Goal: Task Accomplishment & Management: Complete application form

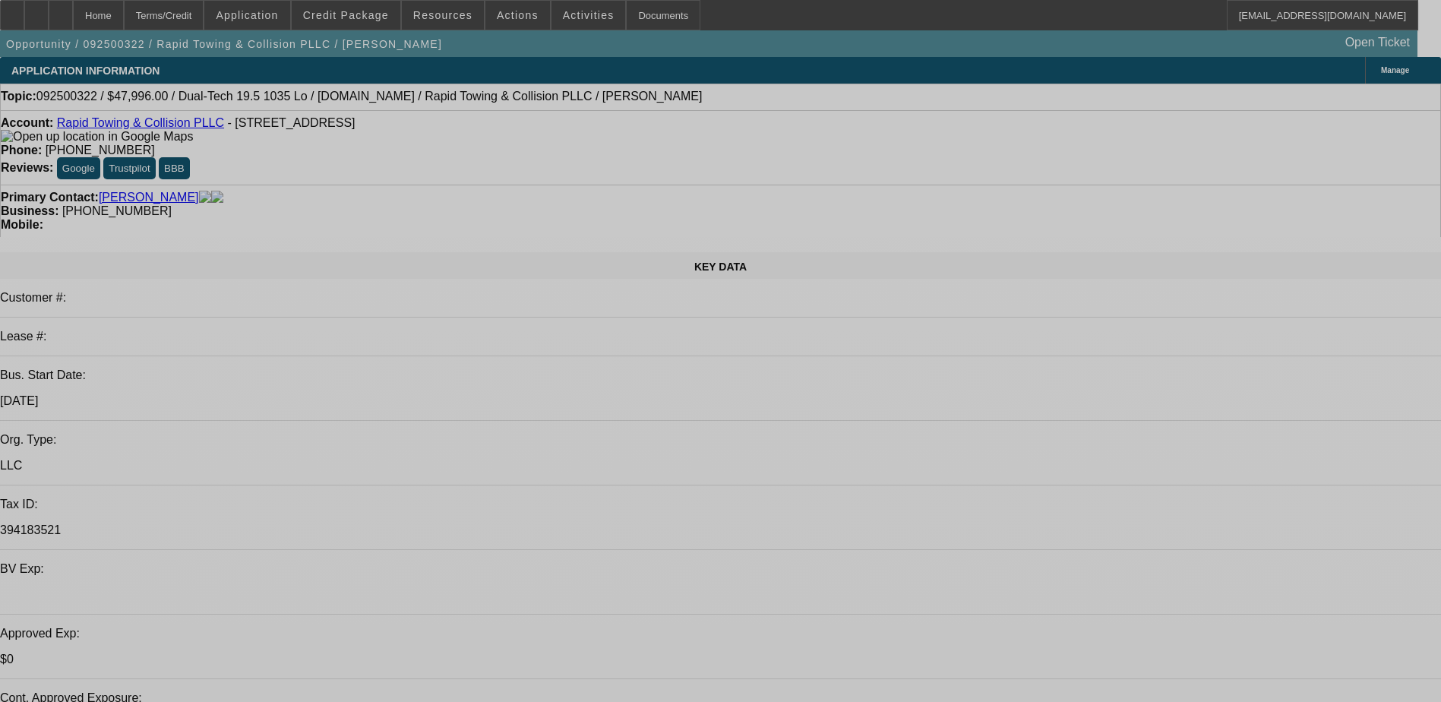
select select "0.2"
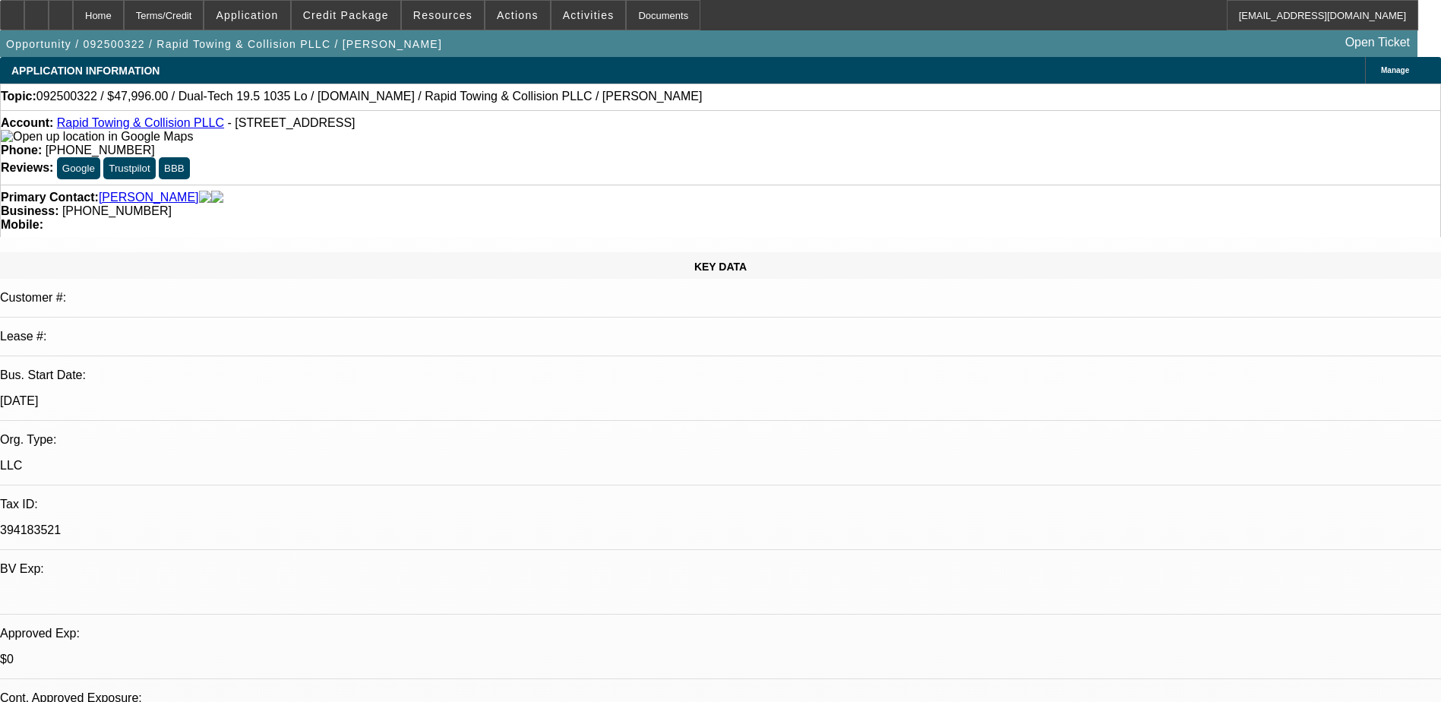
select select "2"
select select "0.1"
select select "0.2"
select select "2"
select select "0.1"
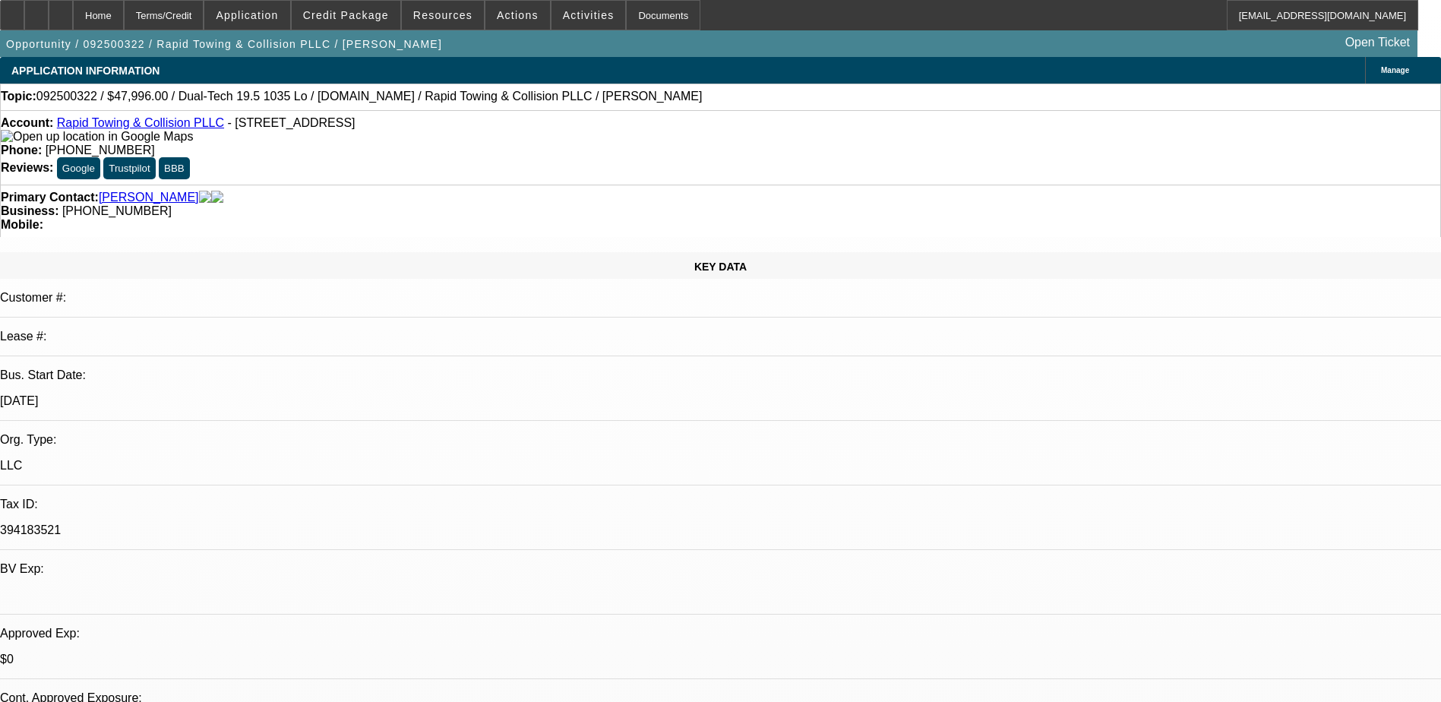
select select "1"
select select "2"
select select "4"
select select "1"
select select "2"
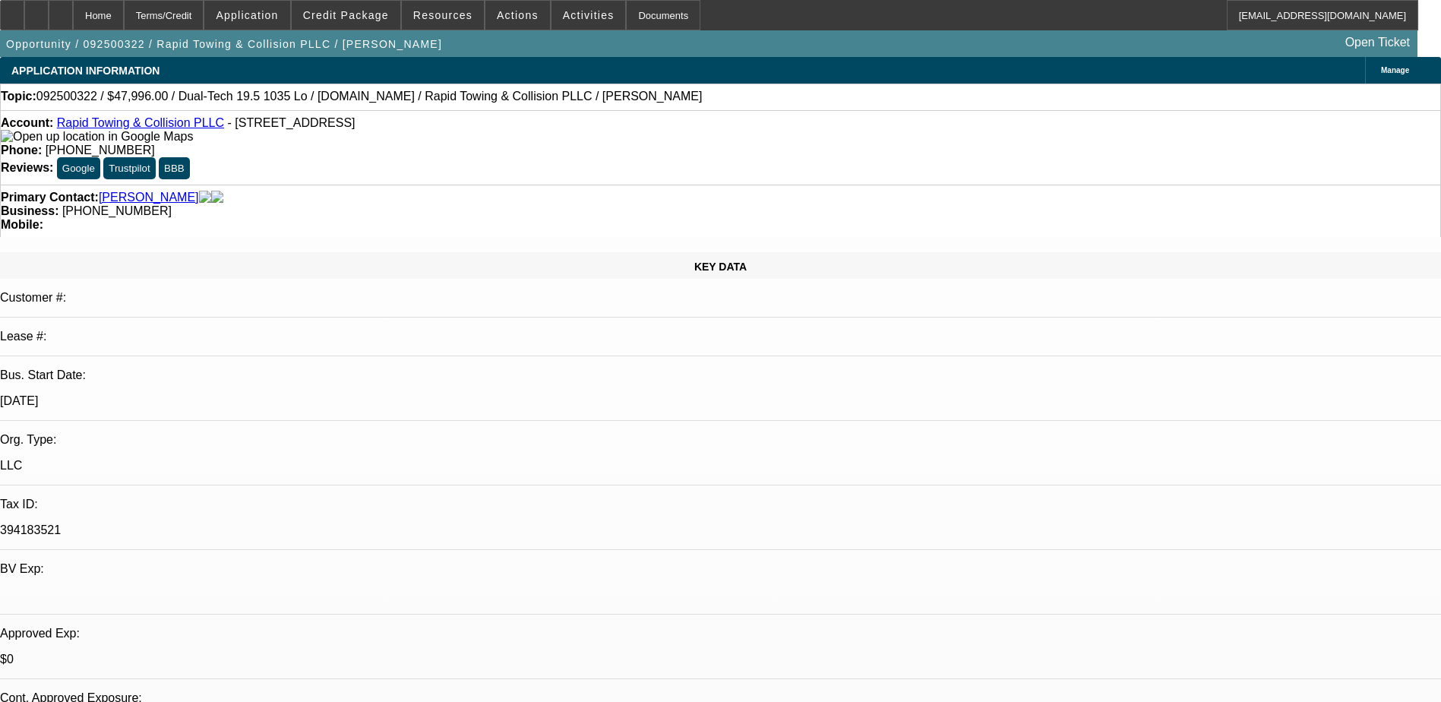
select select "4"
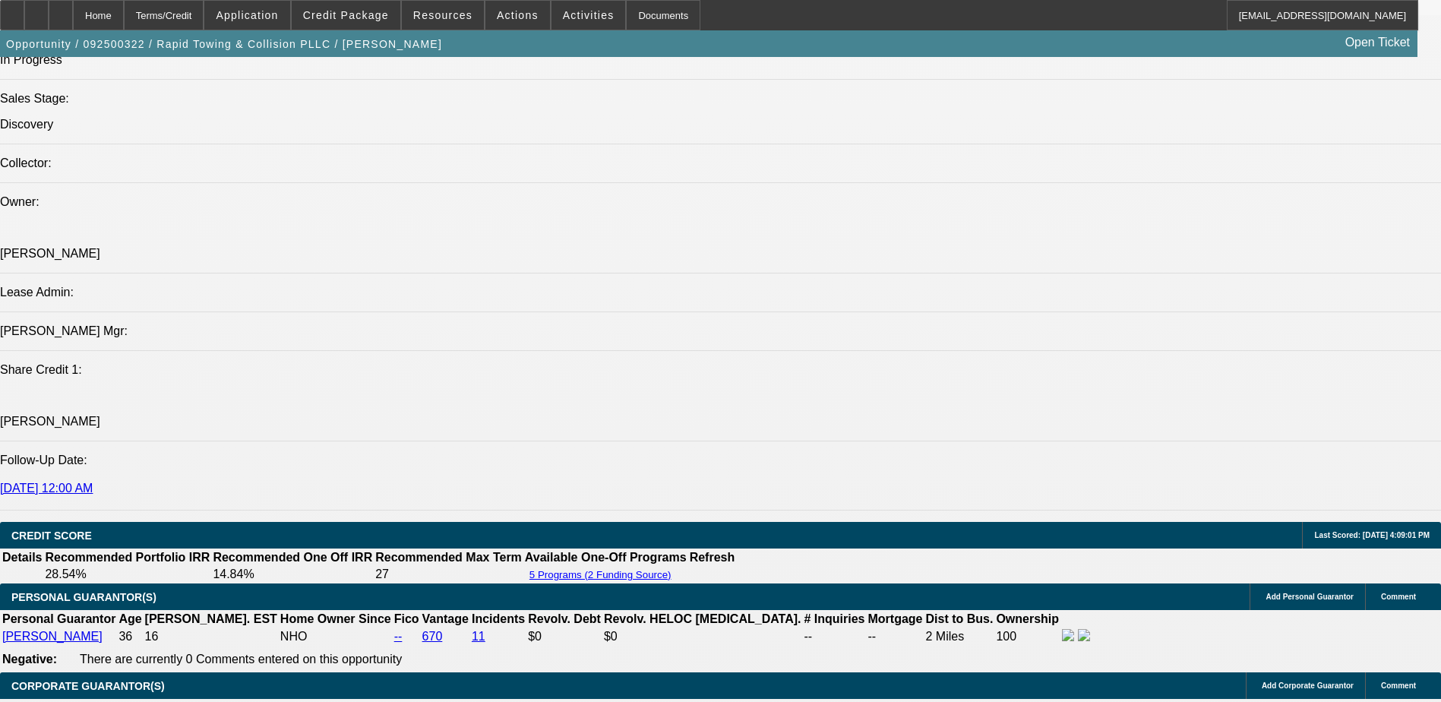
scroll to position [1748, 0]
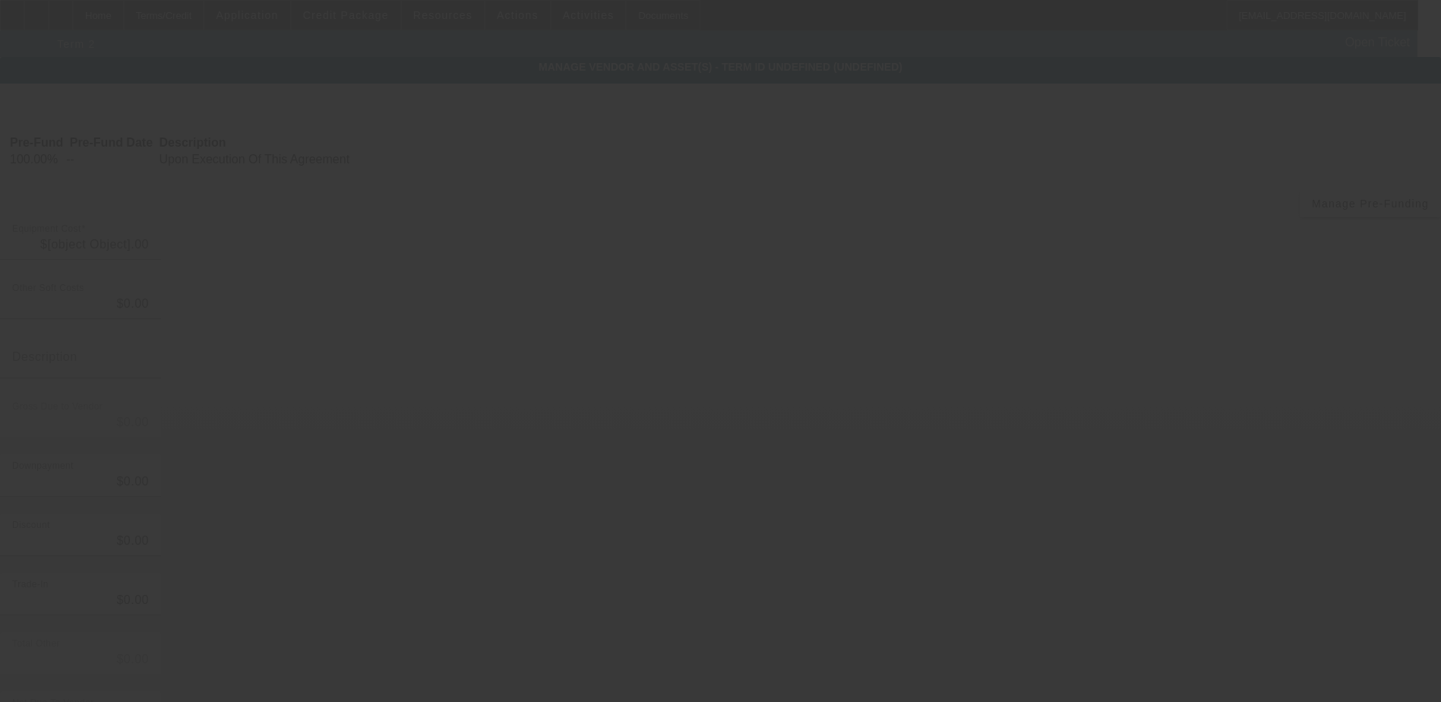
type input "$59,995.00"
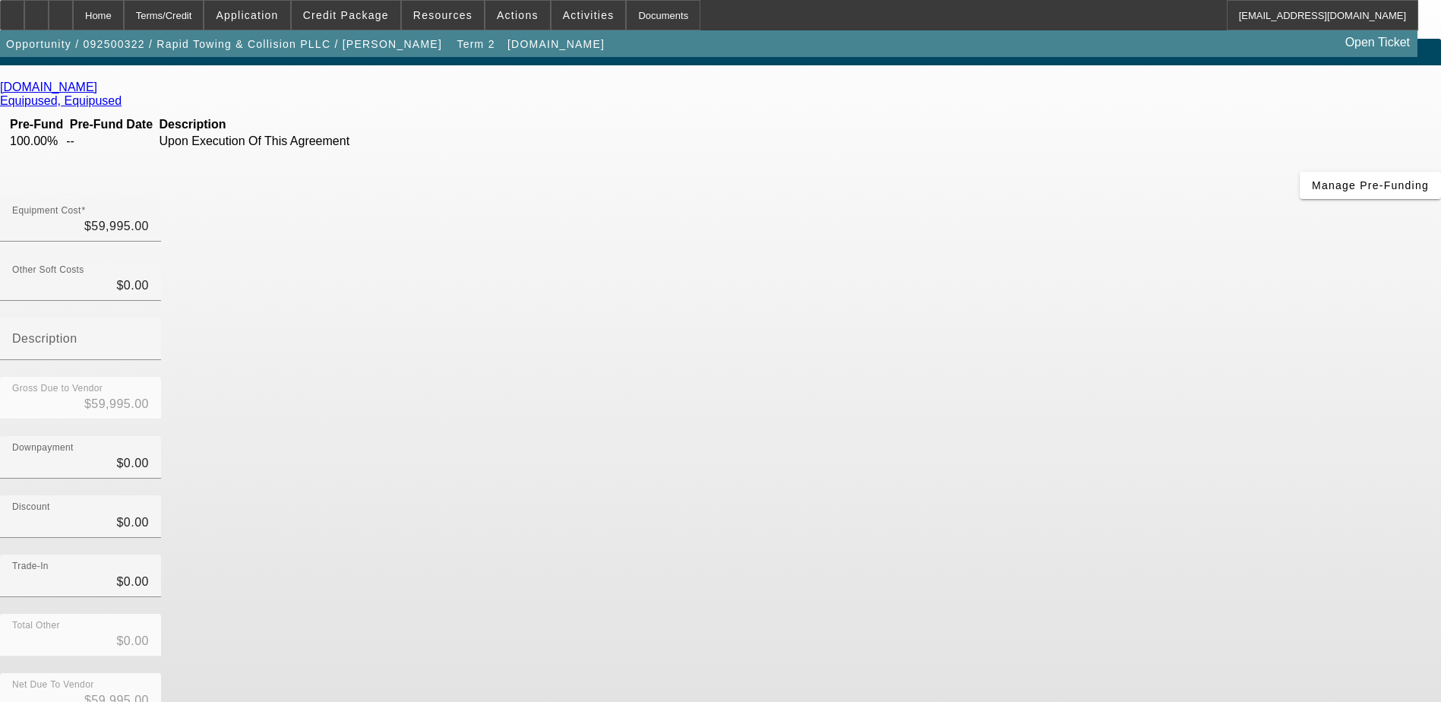
scroll to position [33, 0]
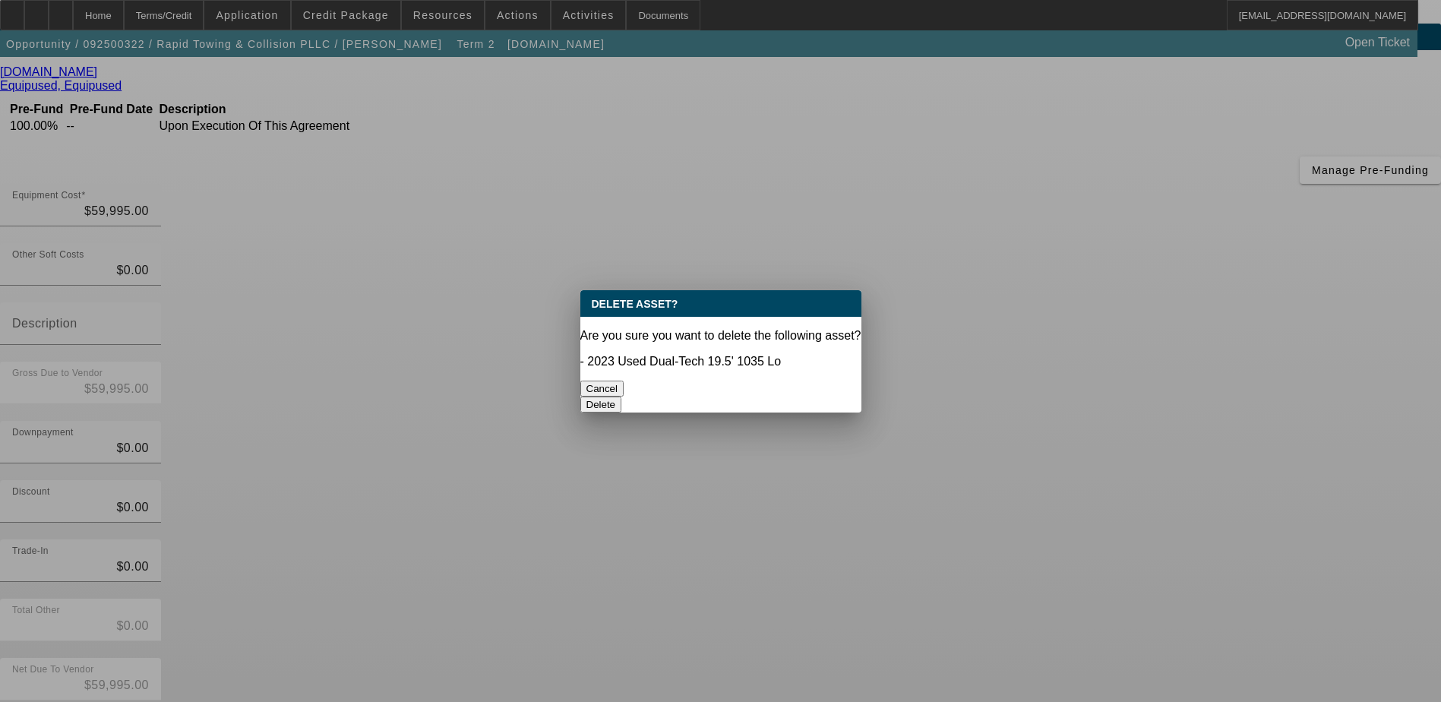
scroll to position [0, 0]
click at [622, 397] on button "Delete" at bounding box center [602, 405] width 42 height 16
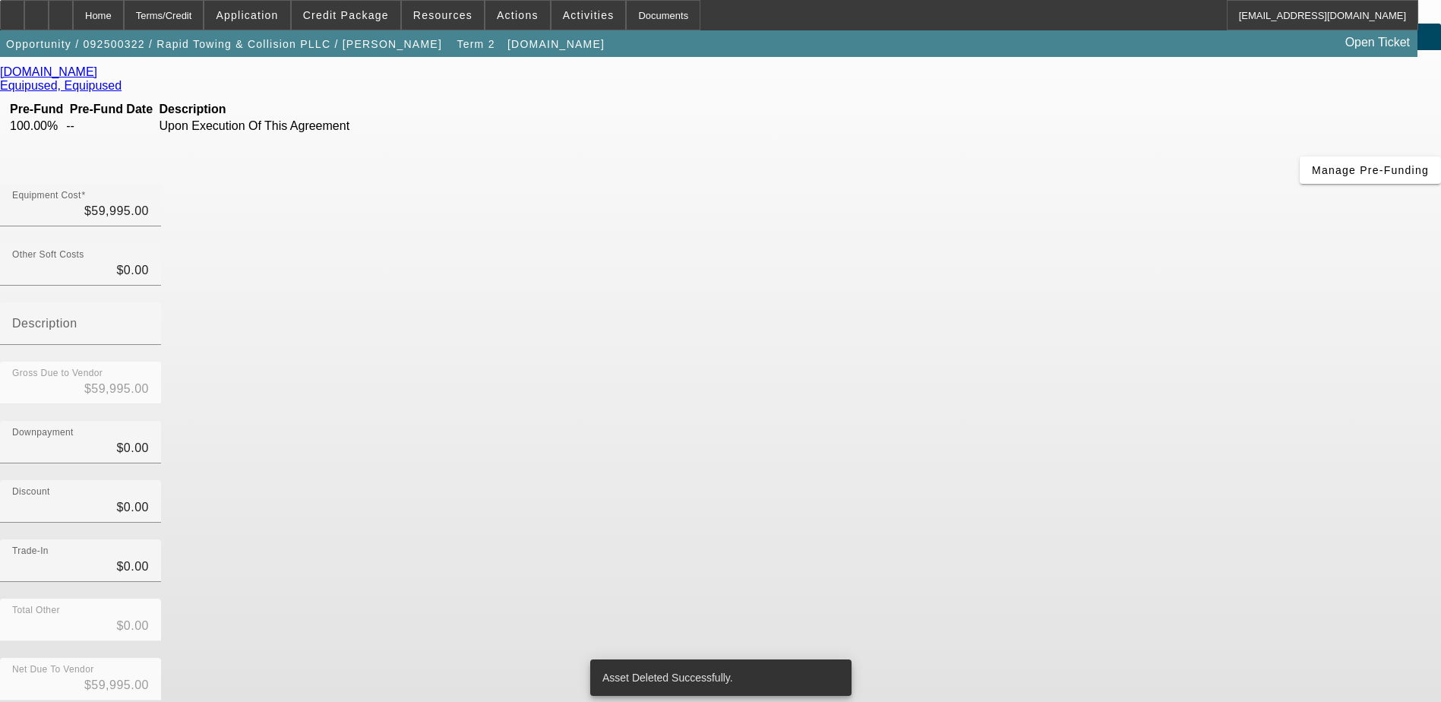
scroll to position [11, 0]
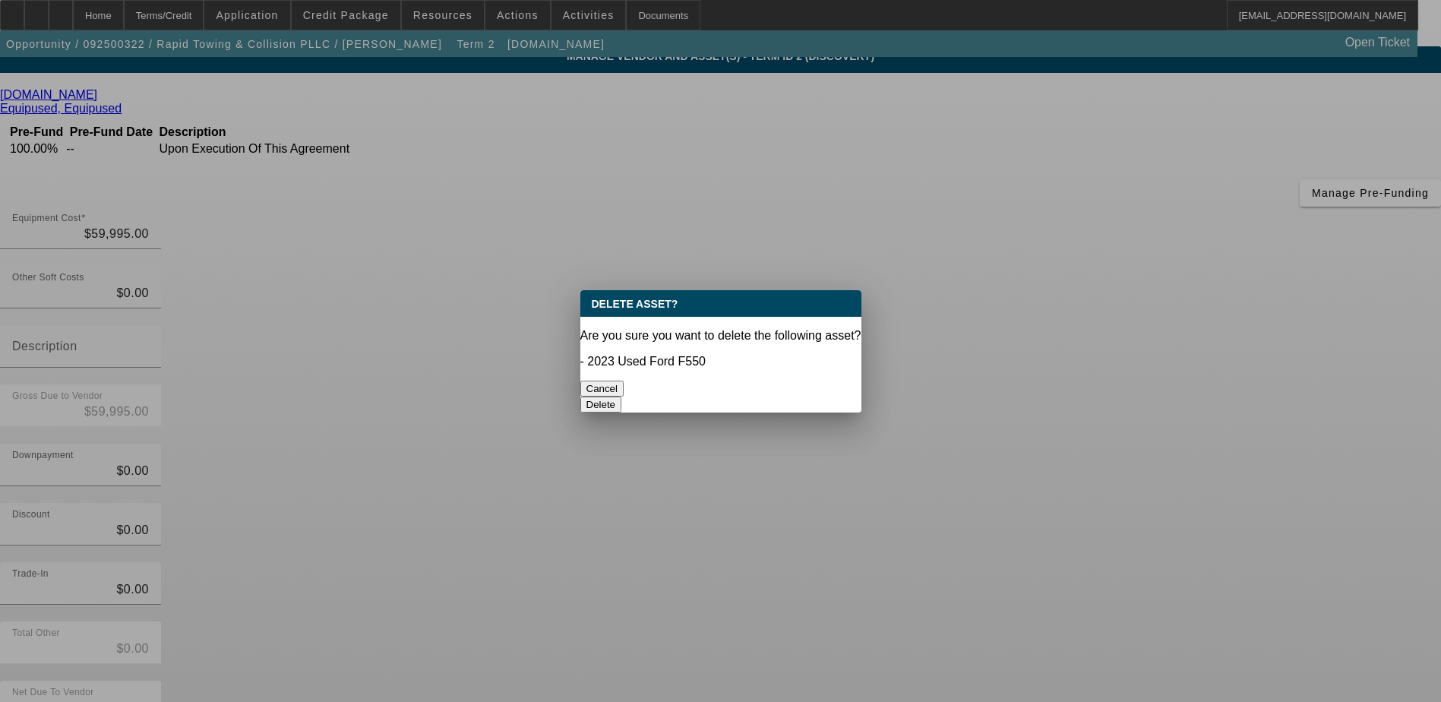
click at [622, 397] on button "Delete" at bounding box center [602, 405] width 42 height 16
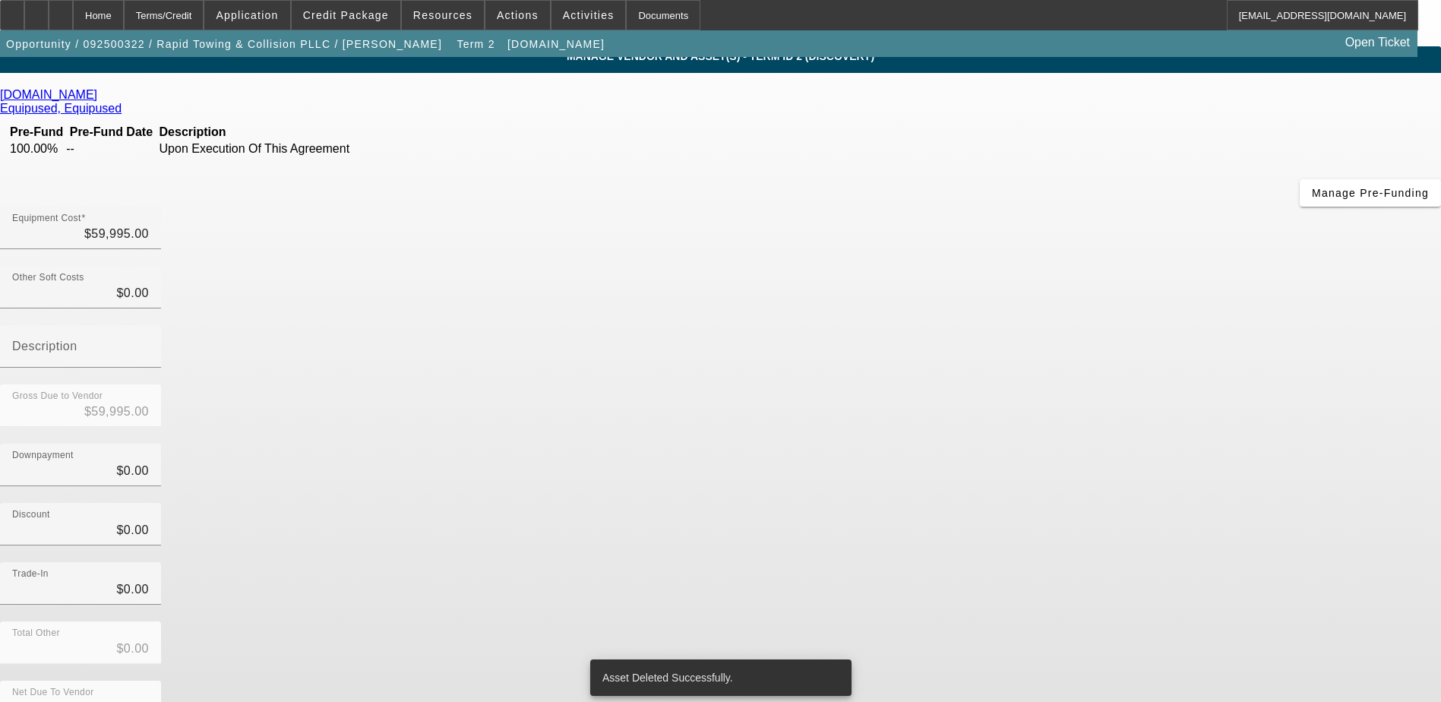
scroll to position [5, 0]
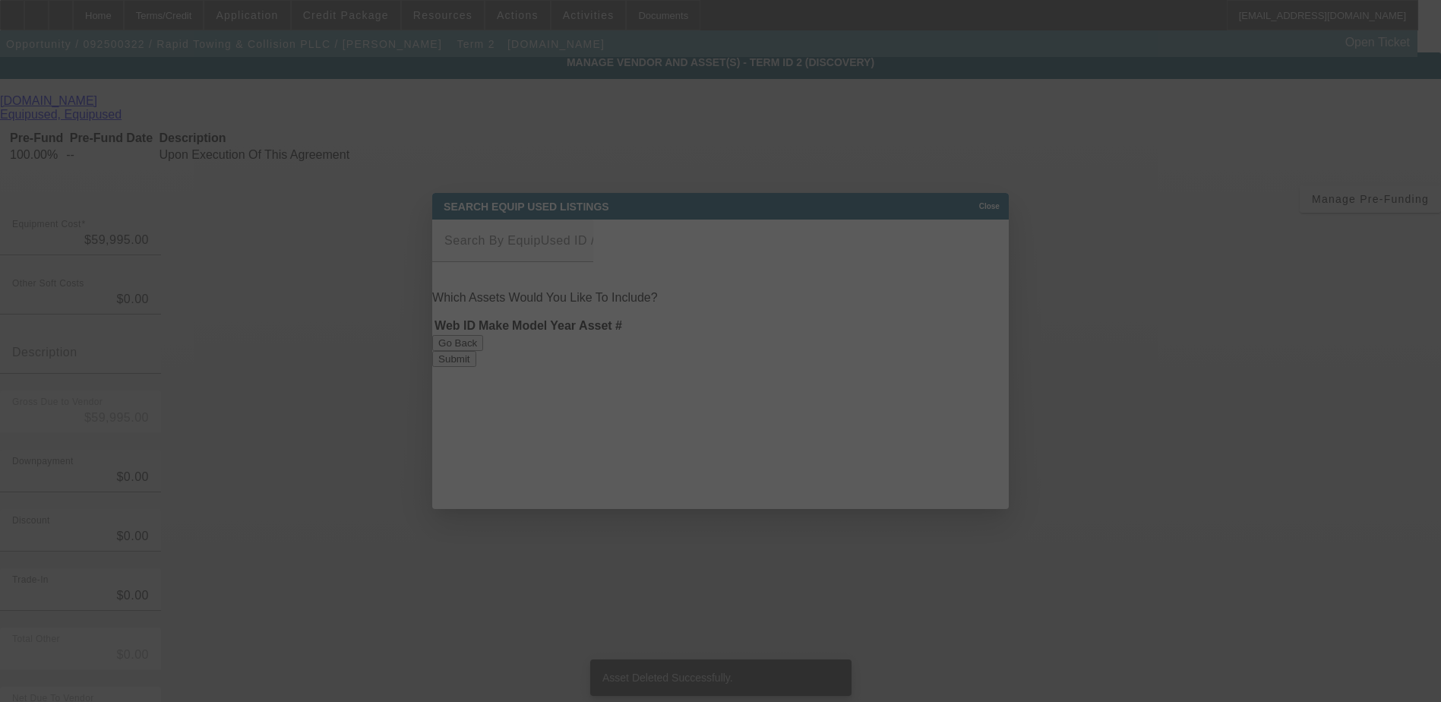
scroll to position [0, 0]
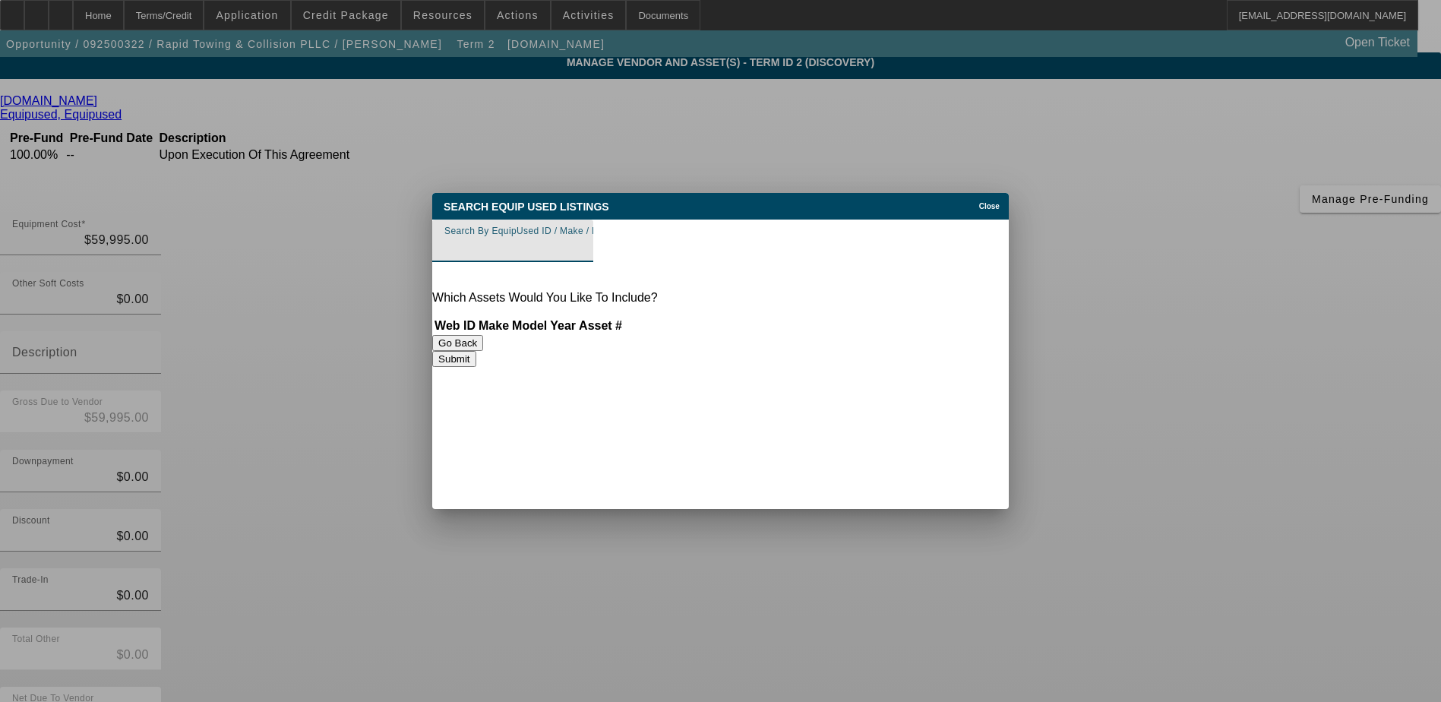
paste input "6147"
click at [476, 366] on button "Submit" at bounding box center [453, 359] width 43 height 16
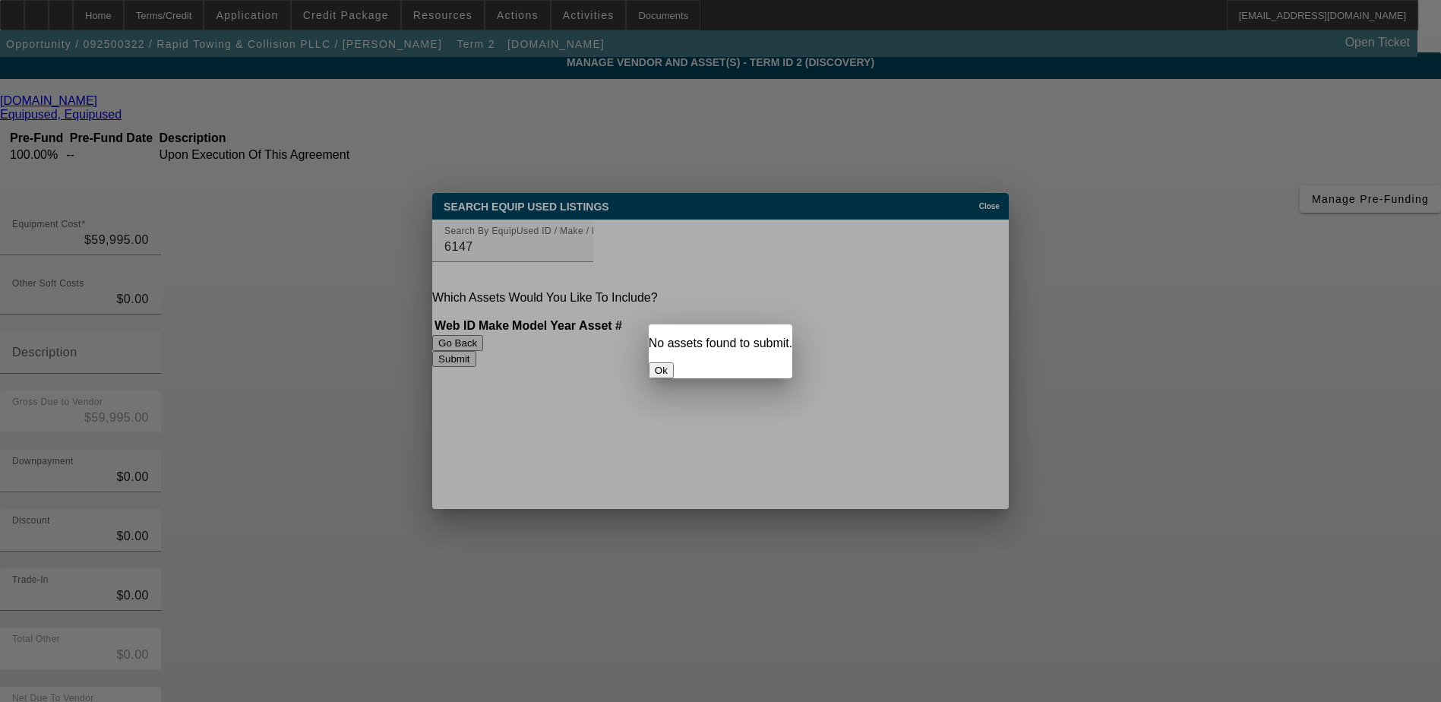
click at [674, 362] on button "Ok" at bounding box center [661, 370] width 25 height 16
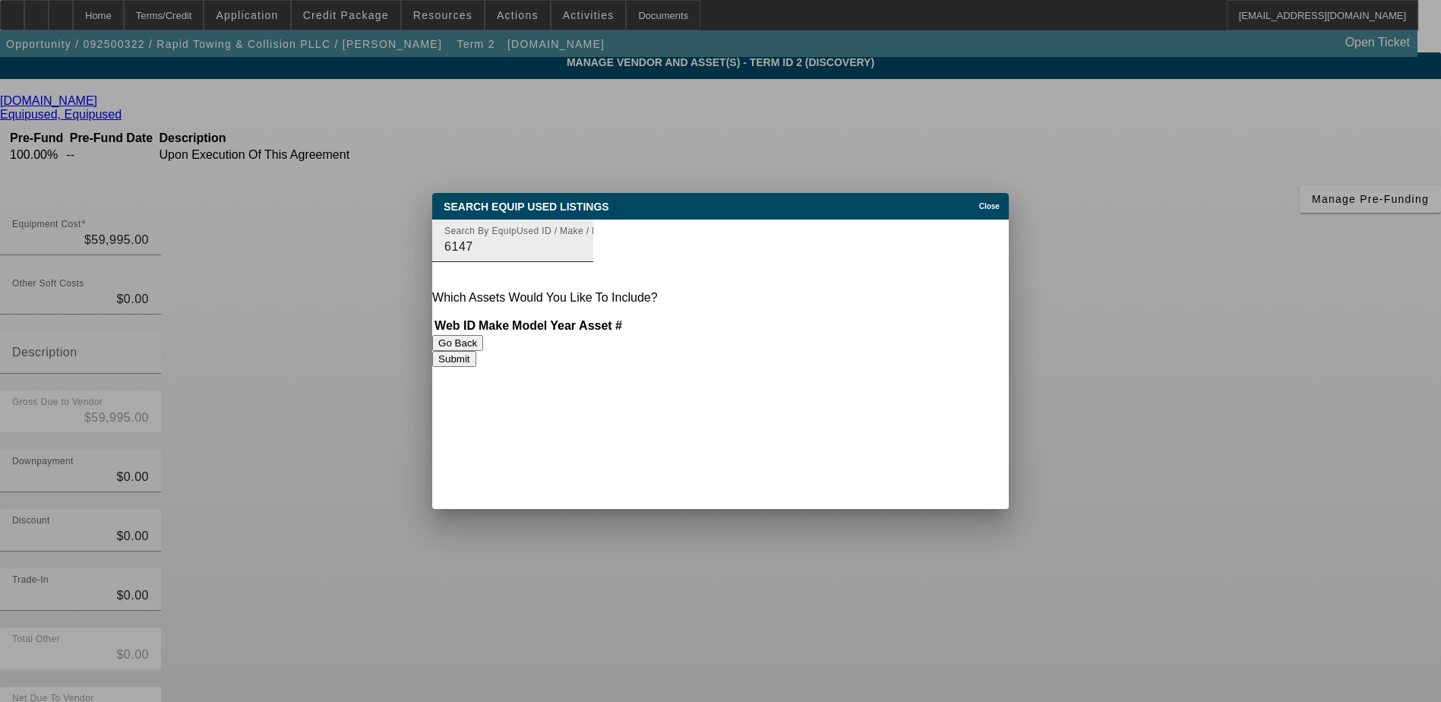
click at [524, 246] on input "6147" at bounding box center [513, 247] width 137 height 18
click at [476, 352] on button "Submit" at bounding box center [453, 359] width 43 height 16
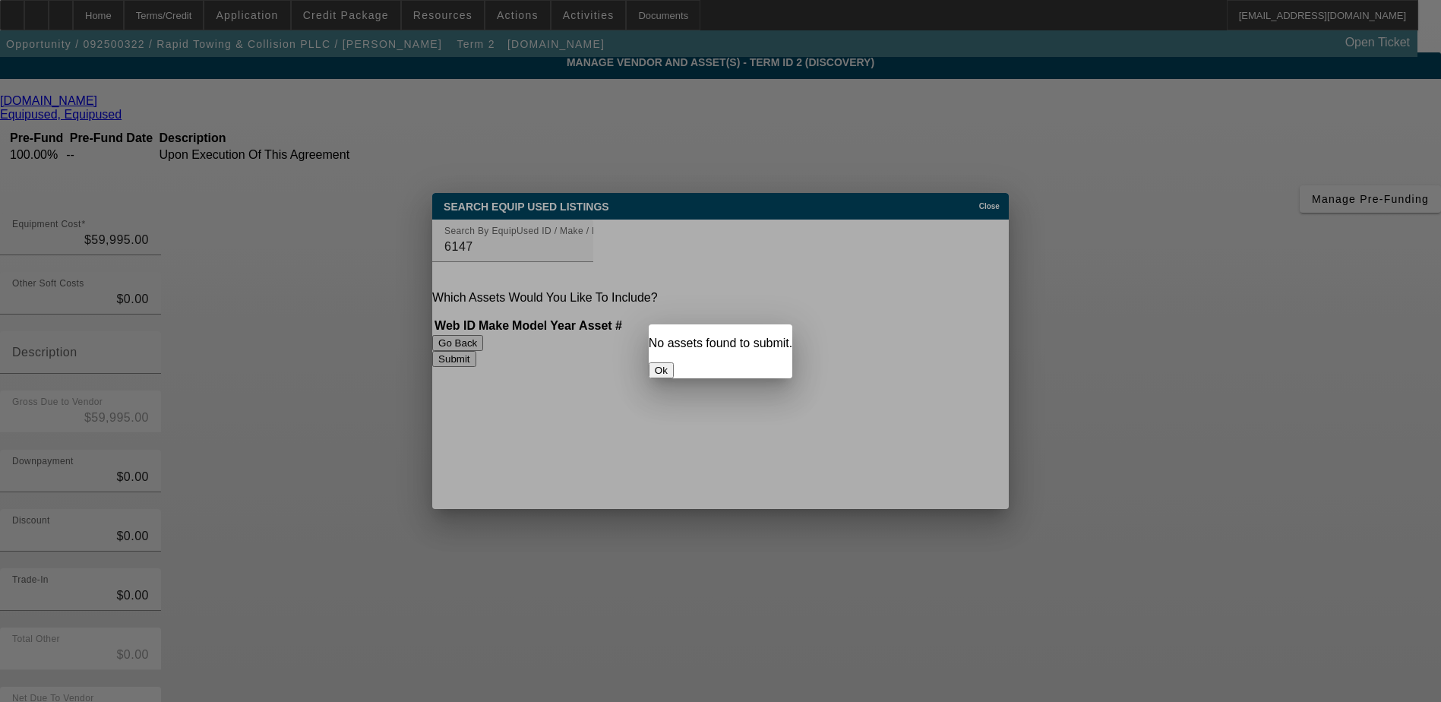
drag, startPoint x: 722, startPoint y: 354, endPoint x: 516, endPoint y: 276, distance: 220.3
click at [674, 362] on button "Ok" at bounding box center [661, 370] width 25 height 16
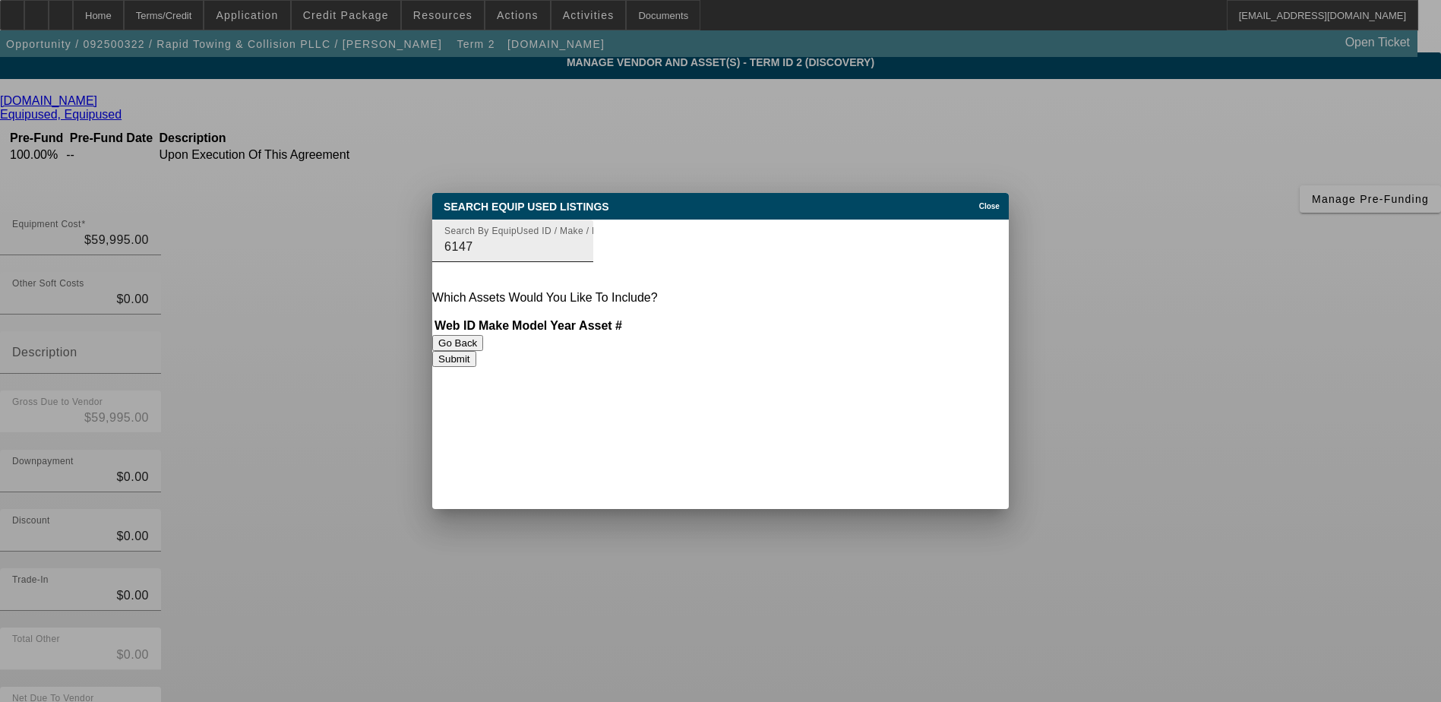
click at [581, 238] on div "Search By EquipUsed ID / Make / Model 6147" at bounding box center [513, 241] width 137 height 43
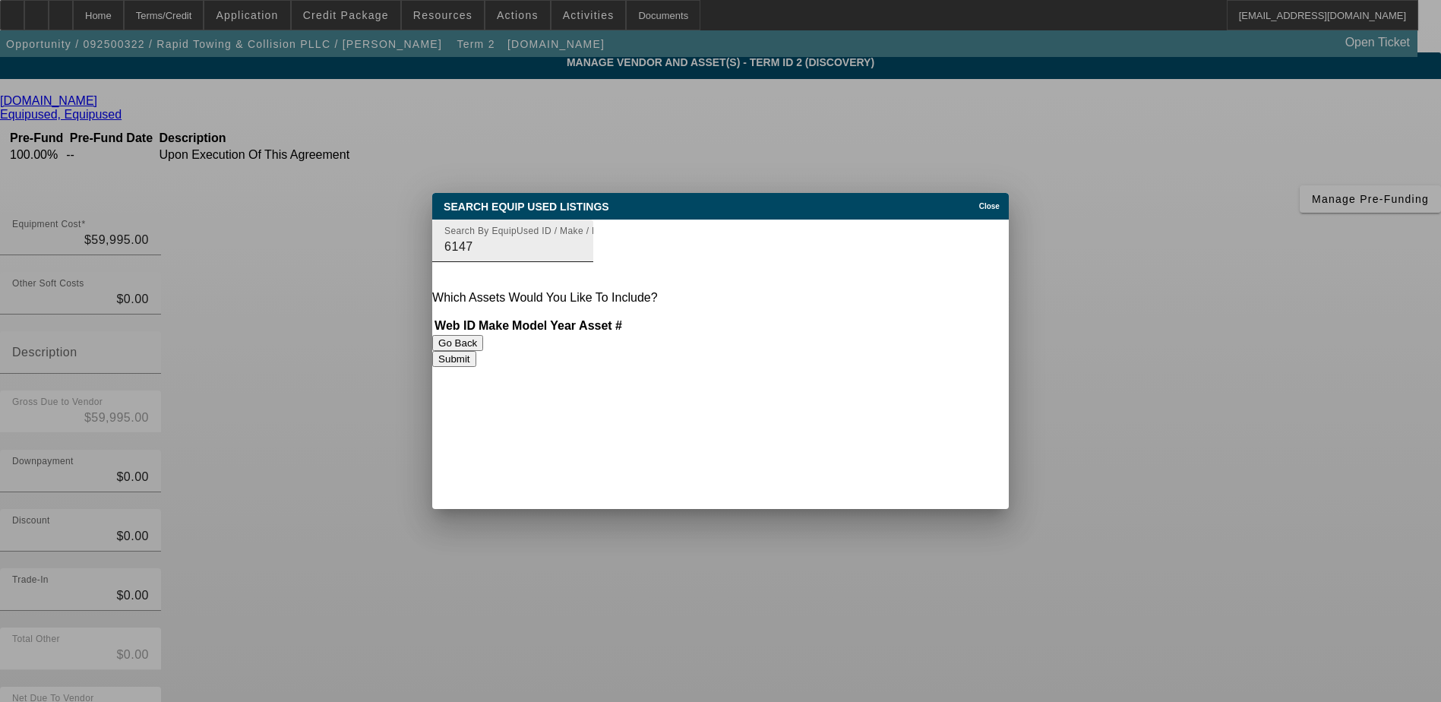
drag, startPoint x: 764, startPoint y: 238, endPoint x: 467, endPoint y: 251, distance: 296.6
click at [465, 252] on div "Search By EquipUsed ID / Make / Model 6147" at bounding box center [513, 241] width 137 height 43
drag, startPoint x: 504, startPoint y: 248, endPoint x: 449, endPoint y: 247, distance: 54.7
click at [449, 247] on div "Search By EquipUsed ID / Make / Model 6147" at bounding box center [512, 241] width 161 height 43
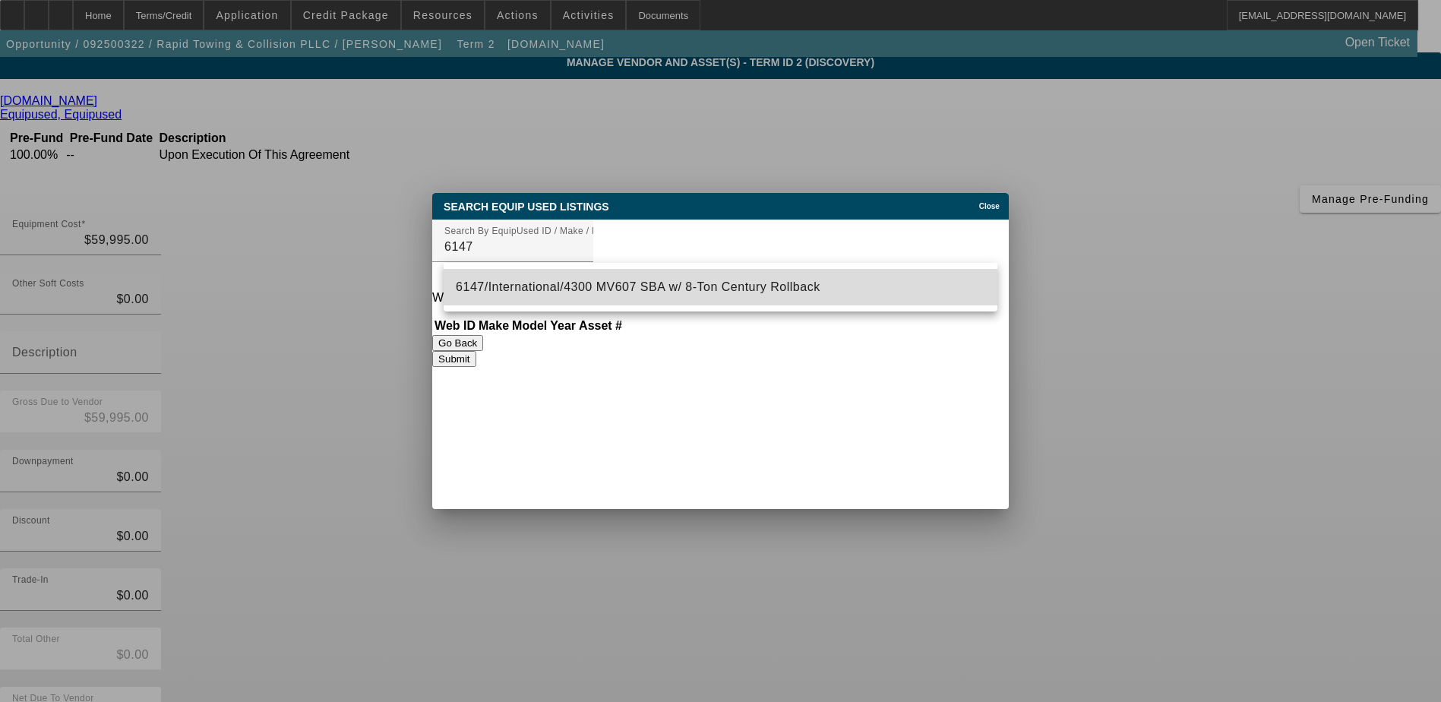
click at [561, 283] on span "6147/International/4300 MV607 SBA w/ 8-Ton Century Rollback" at bounding box center [638, 286] width 365 height 13
type input "6147/International/4300 MV607 SBA w/ 8-Ton Century Rollback"
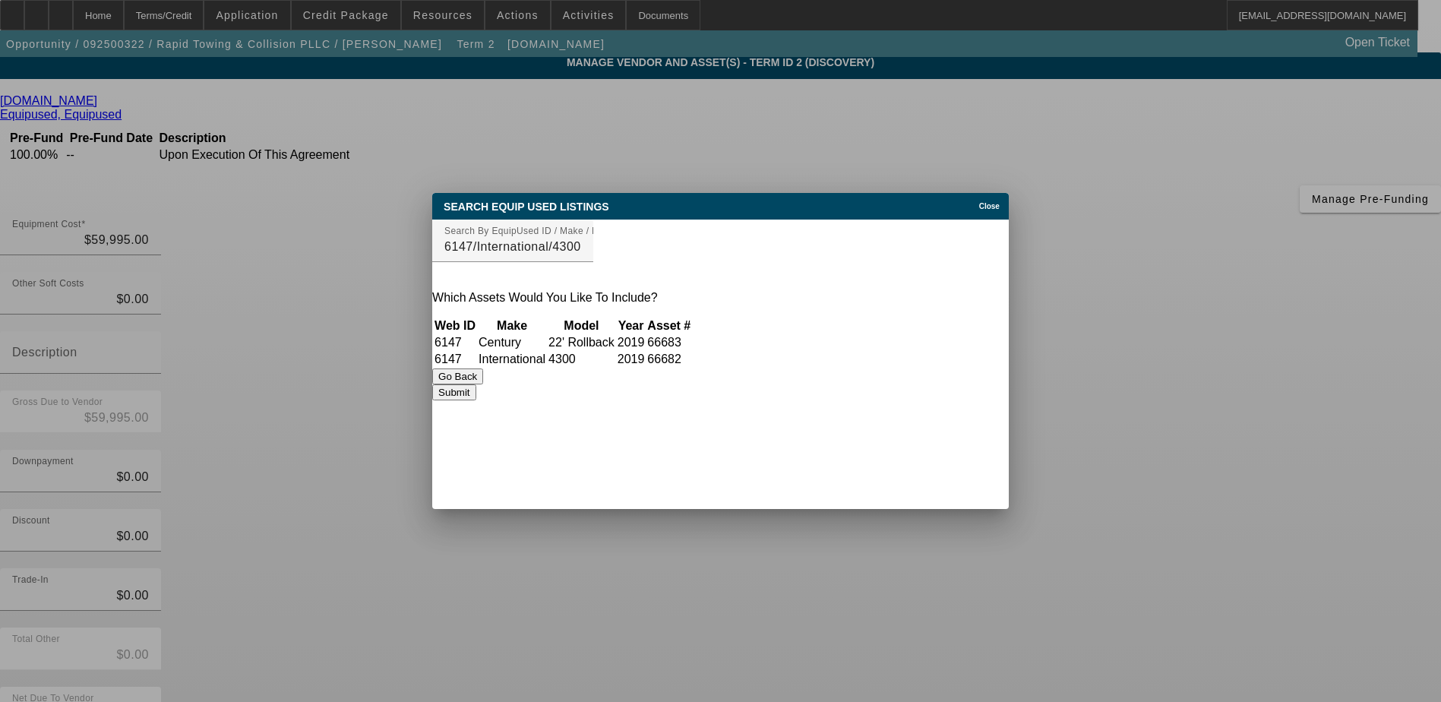
click at [476, 400] on button "Submit" at bounding box center [453, 393] width 43 height 16
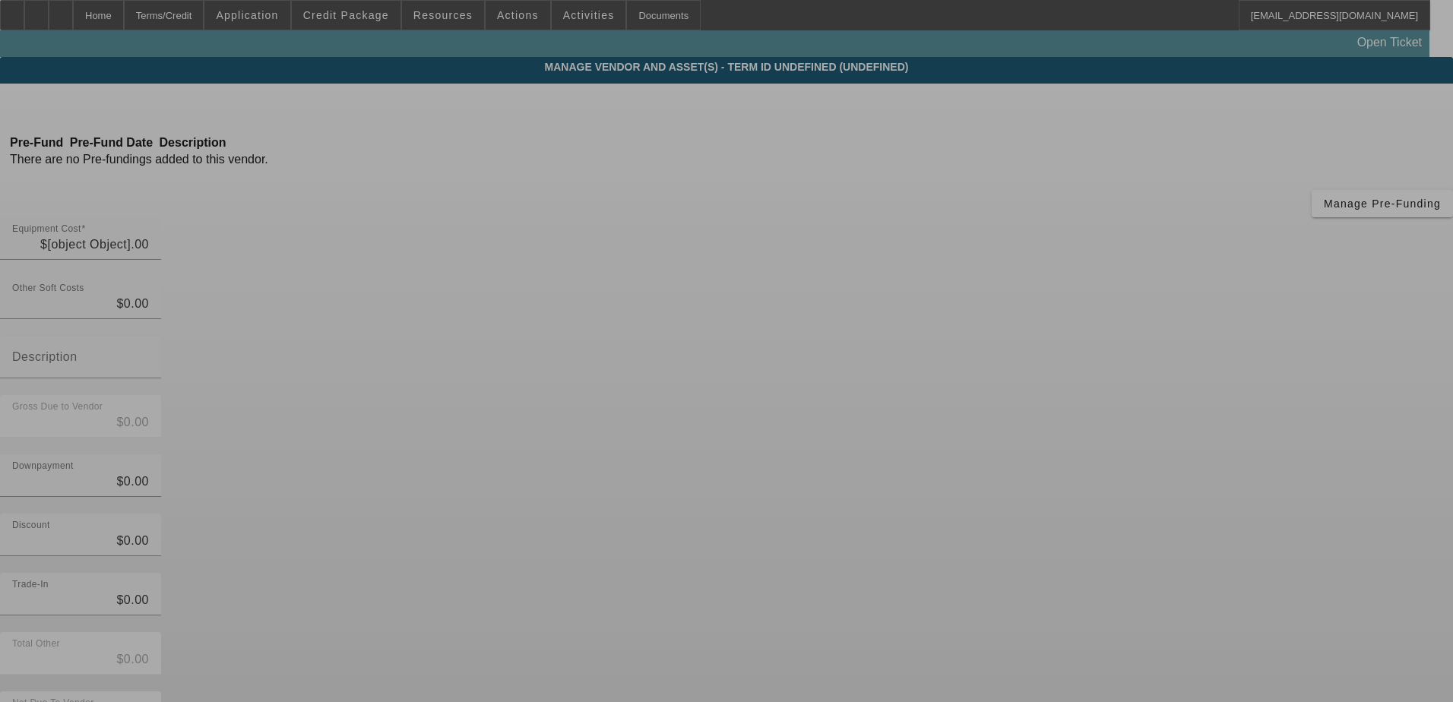
type input "$59,995.00"
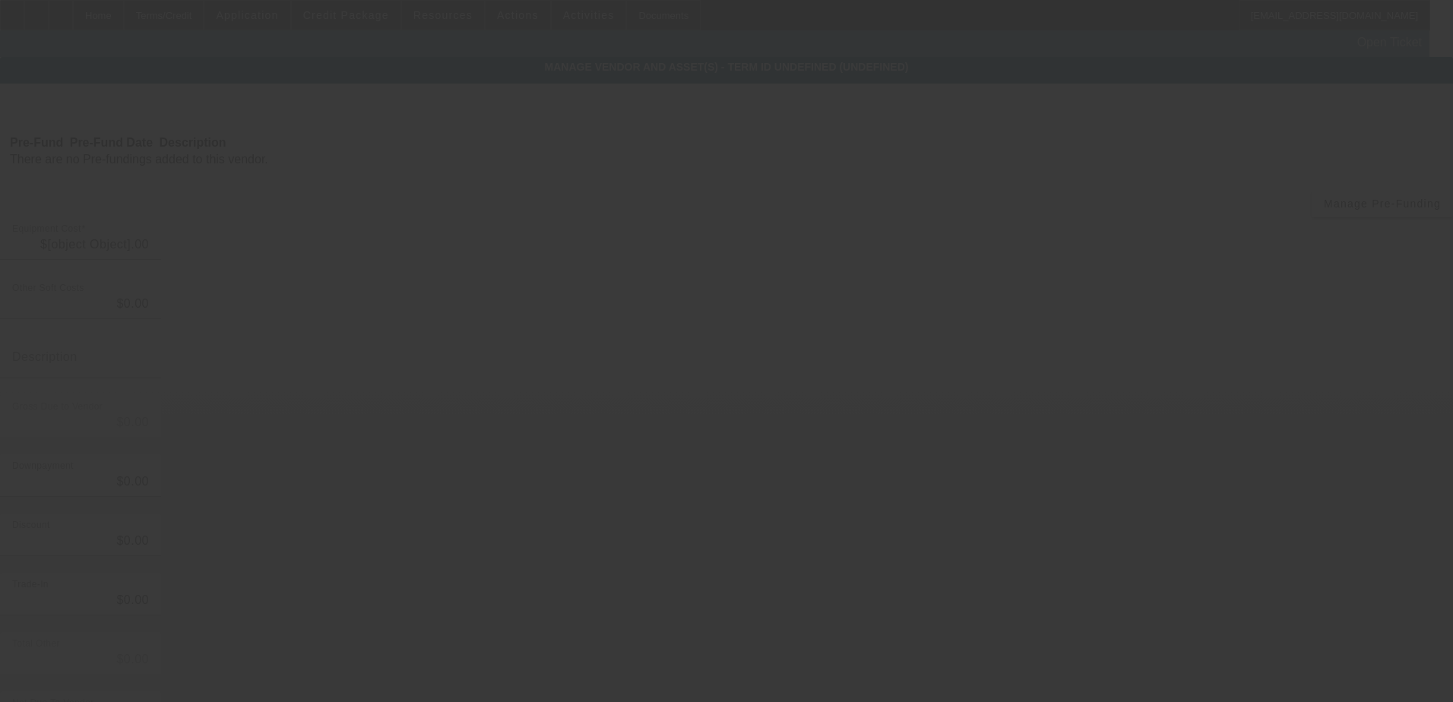
type input "$59,995.00"
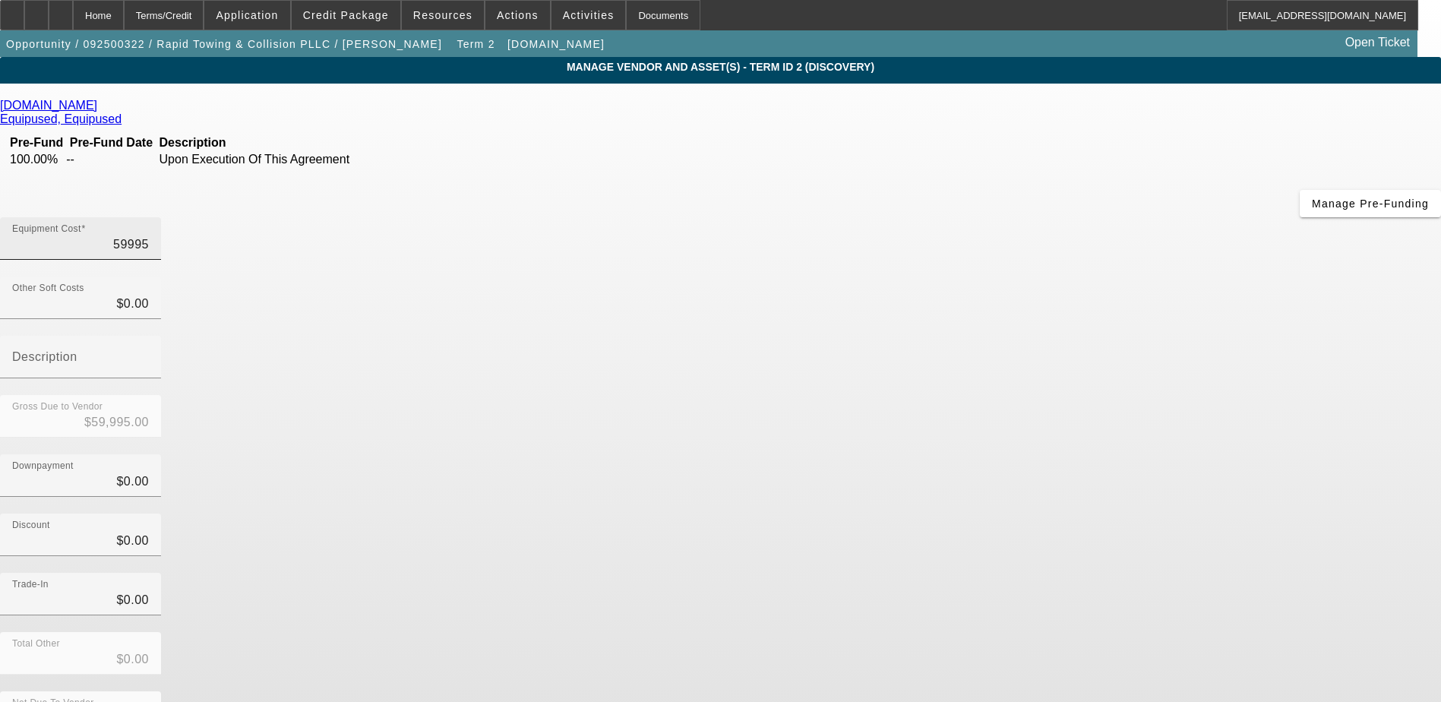
click at [149, 236] on input "59995" at bounding box center [80, 245] width 137 height 18
drag, startPoint x: 888, startPoint y: 127, endPoint x: 972, endPoint y: 124, distance: 83.6
click at [972, 217] on div "Equipment Cost 59995" at bounding box center [720, 246] width 1441 height 59
drag, startPoint x: 912, startPoint y: 131, endPoint x: 976, endPoint y: 123, distance: 64.3
click at [981, 217] on div "Equipment Cost 59995" at bounding box center [720, 246] width 1441 height 59
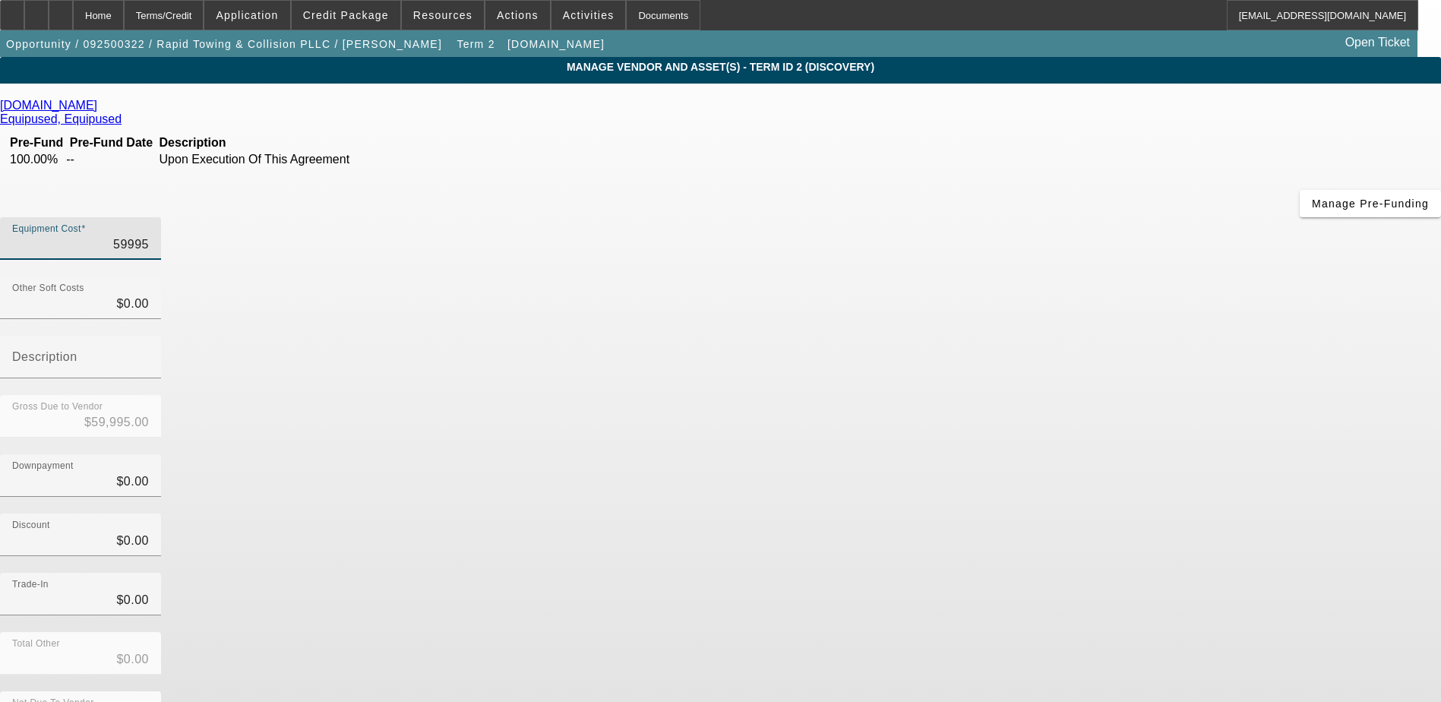
drag, startPoint x: 868, startPoint y: 123, endPoint x: 977, endPoint y: 131, distance: 109.7
click at [975, 217] on div "Equipment Cost 59995" at bounding box center [720, 246] width 1441 height 59
type input "7"
type input "$7.00"
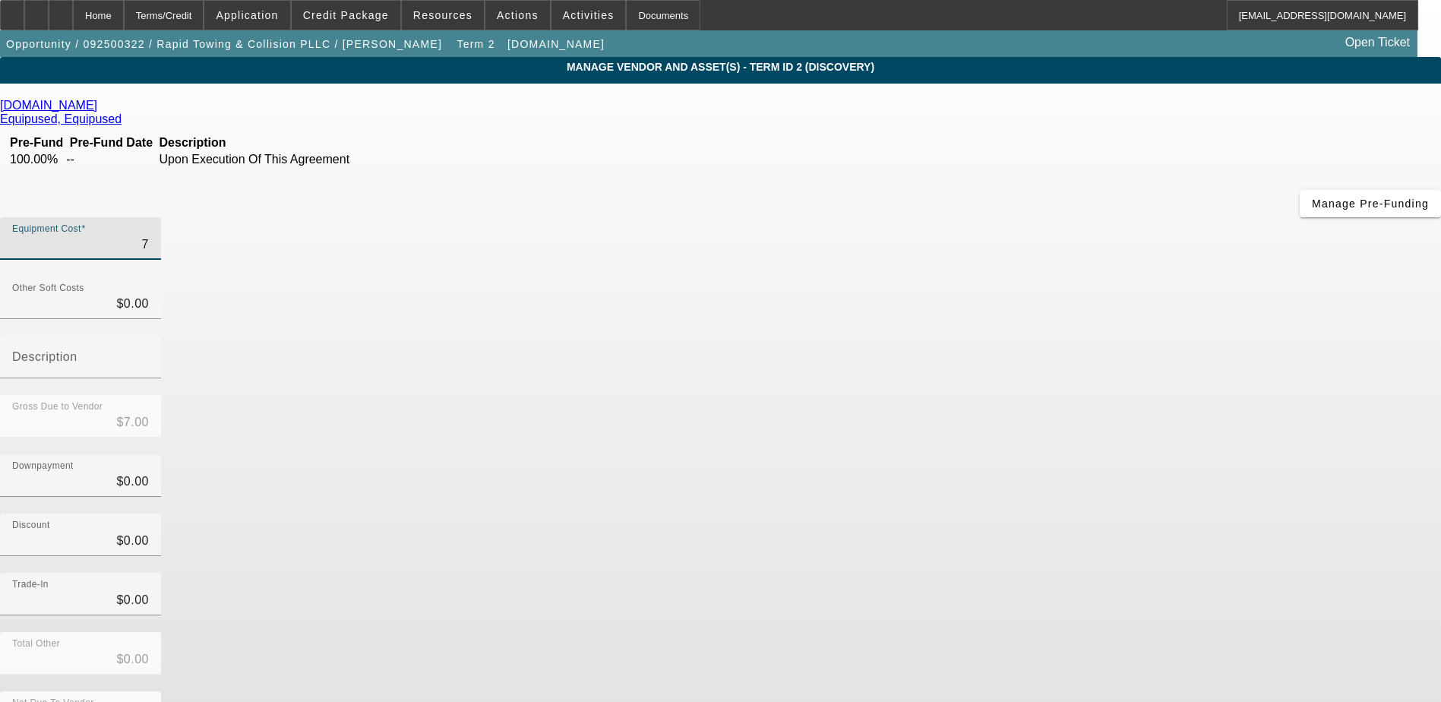
type input "74"
type input "$74.00"
type input "749"
type input "$749.00"
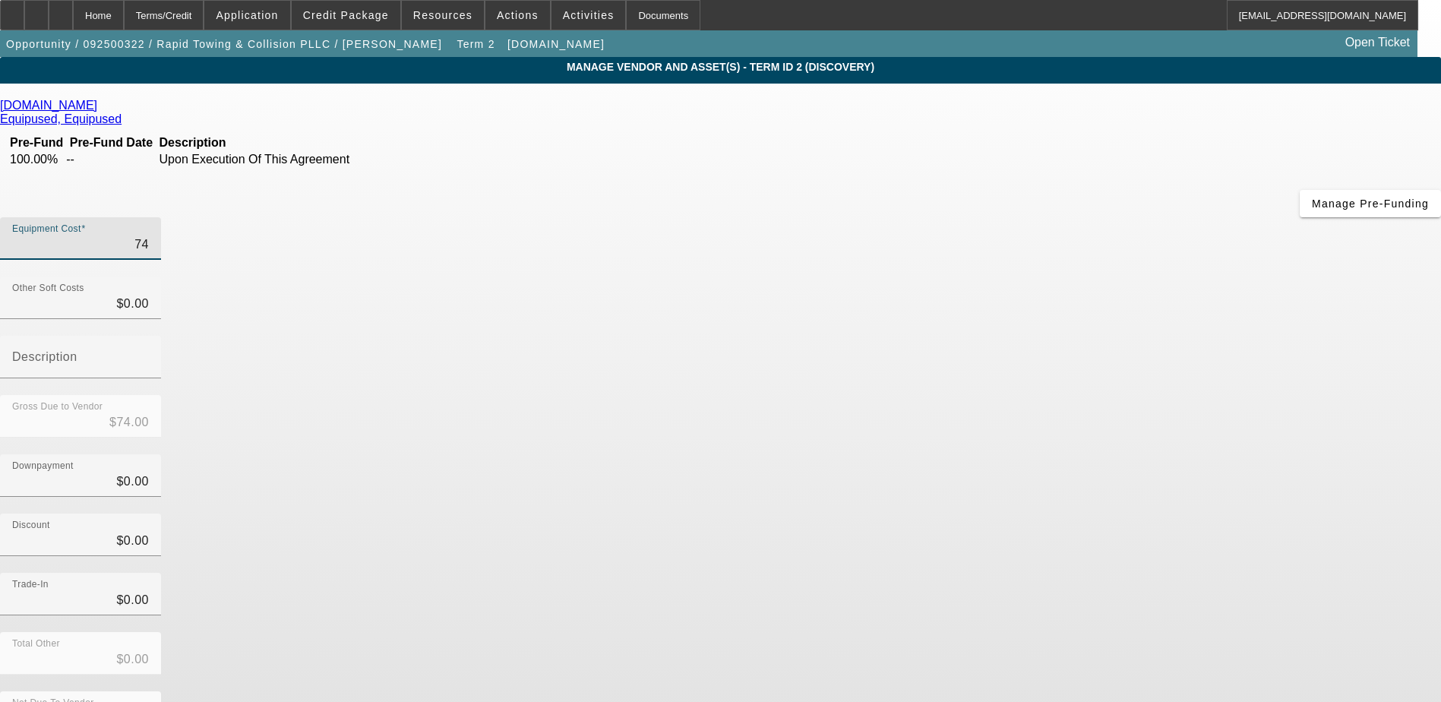
type input "$749.00"
type input "7499"
type input "$7,499.00"
type input "74995"
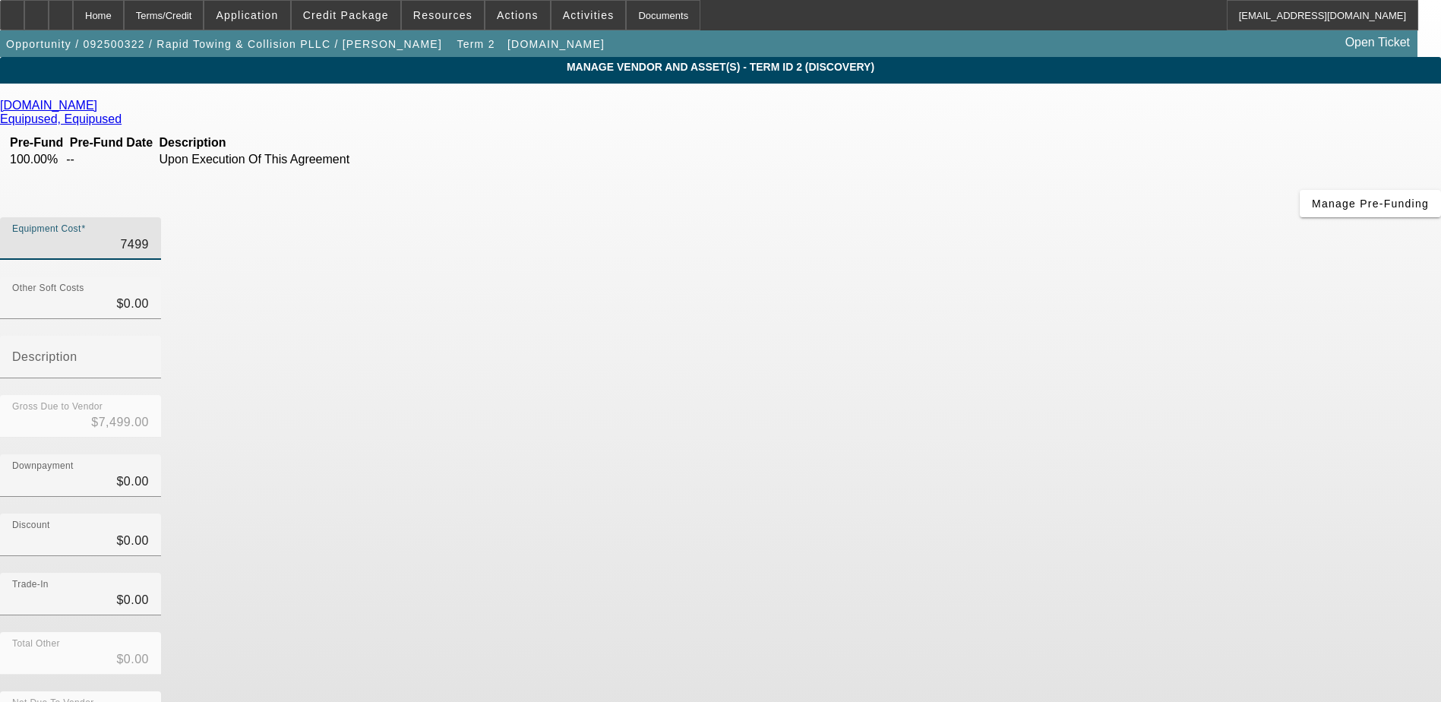
type input "$74,995.00"
click at [1023, 454] on div "Downpayment $0.00" at bounding box center [720, 483] width 1441 height 59
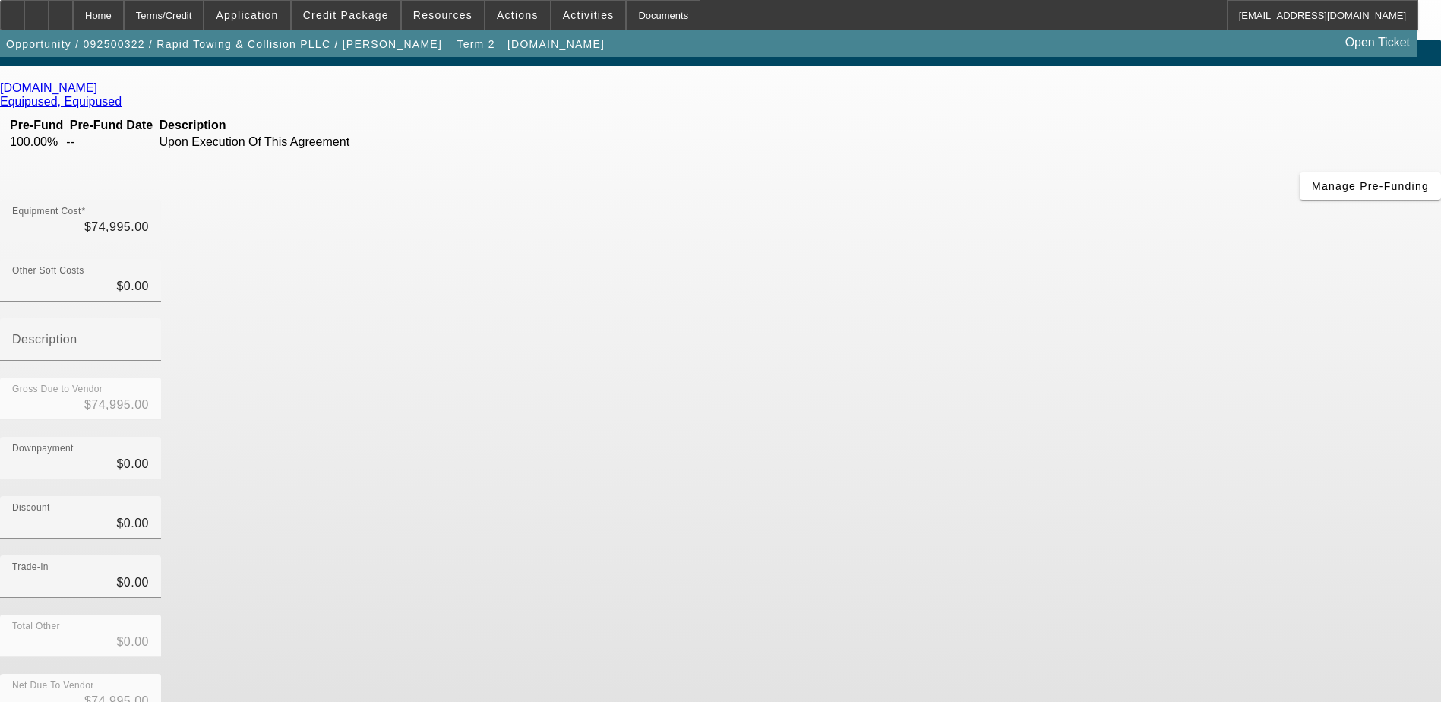
scroll to position [33, 0]
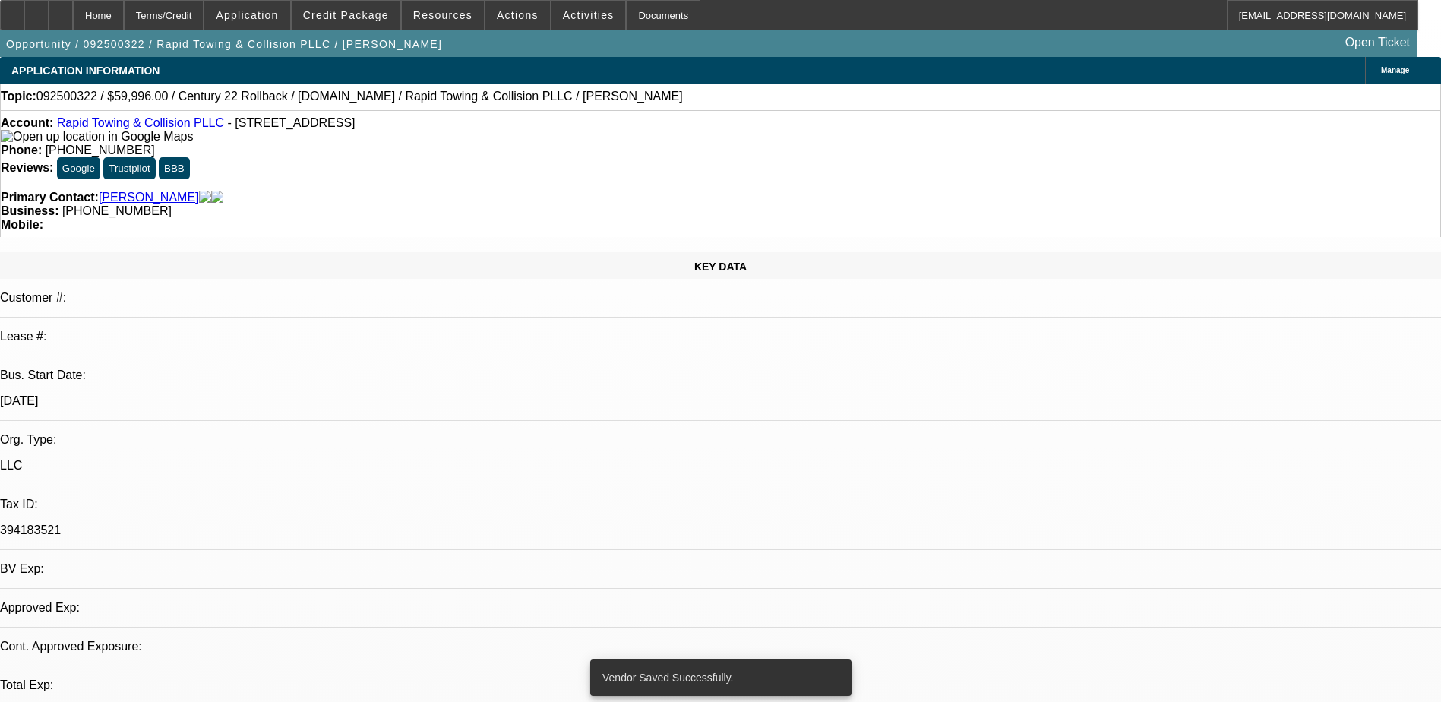
select select "0.2"
select select "2"
select select "0.1"
select select "0.2"
select select "2"
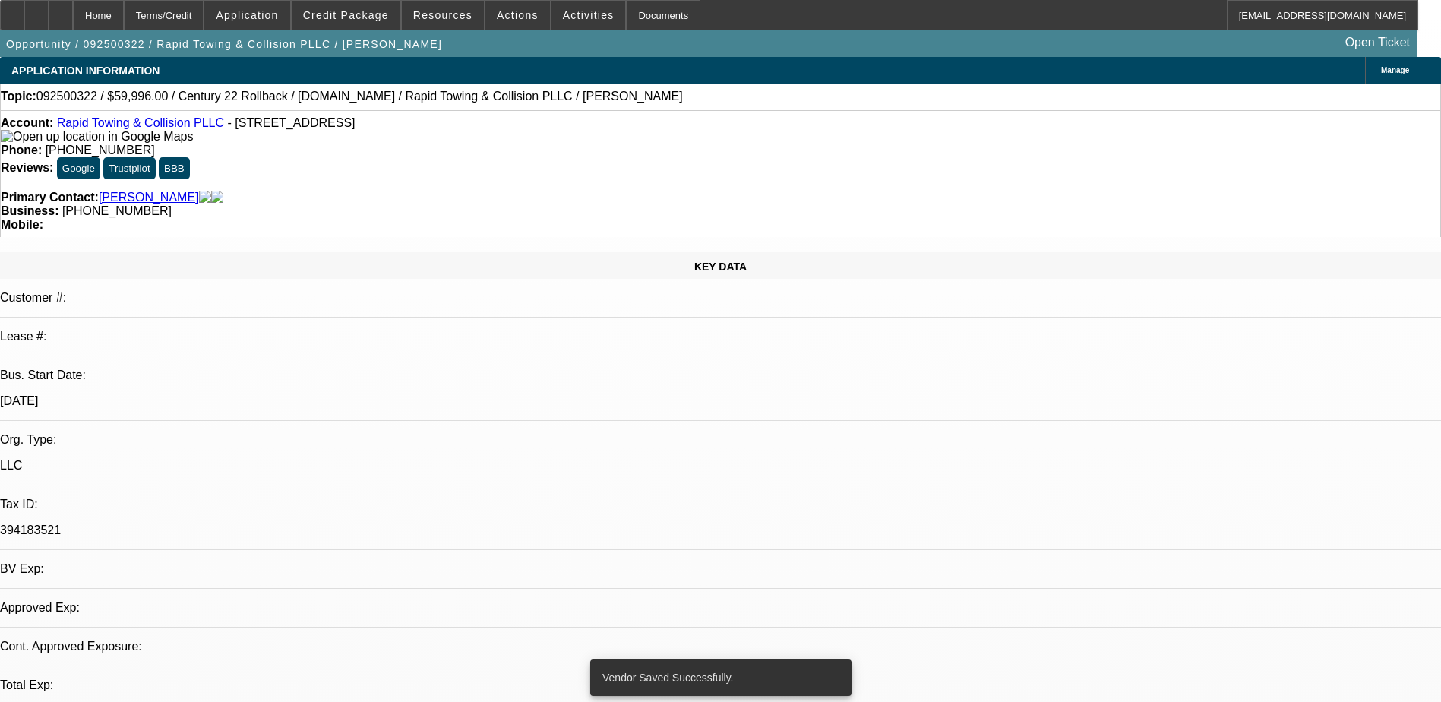
select select "0.1"
select select "1"
select select "2"
select select "4"
select select "1"
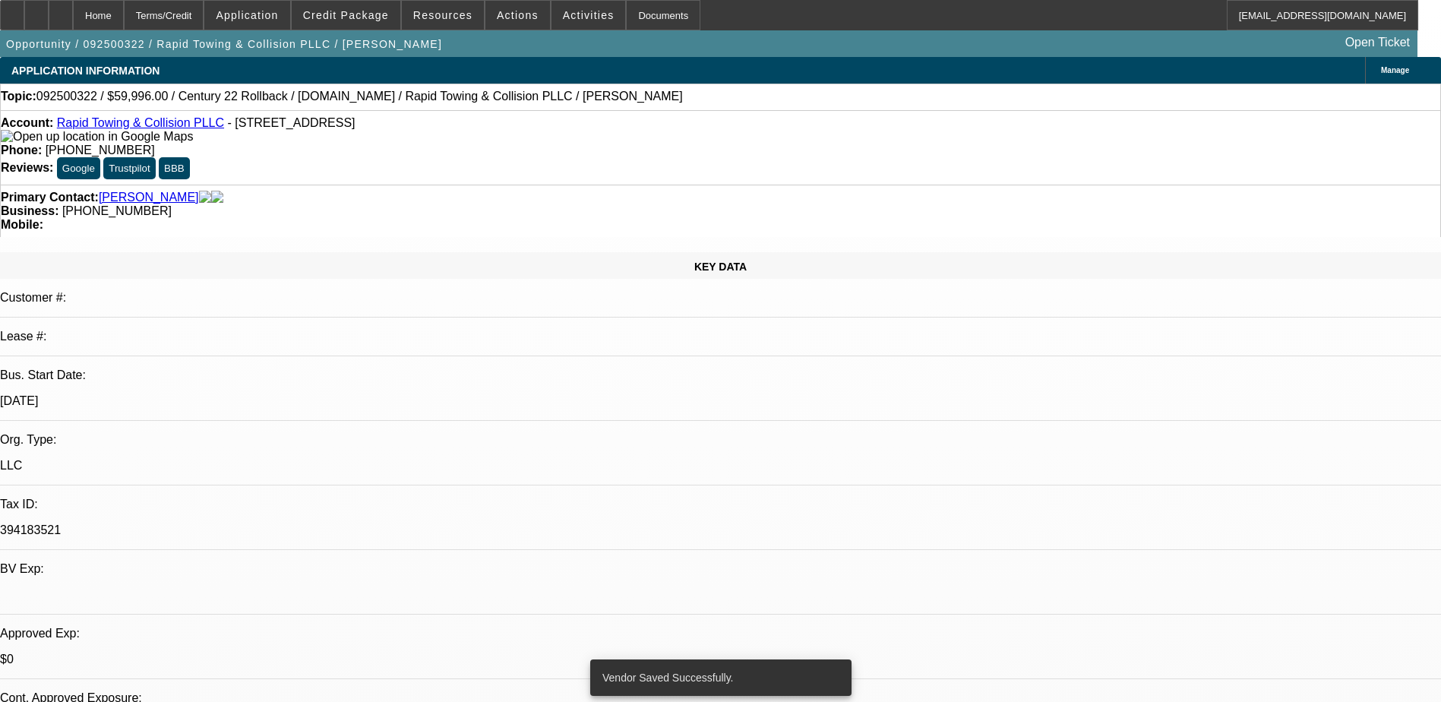
select select "2"
select select "4"
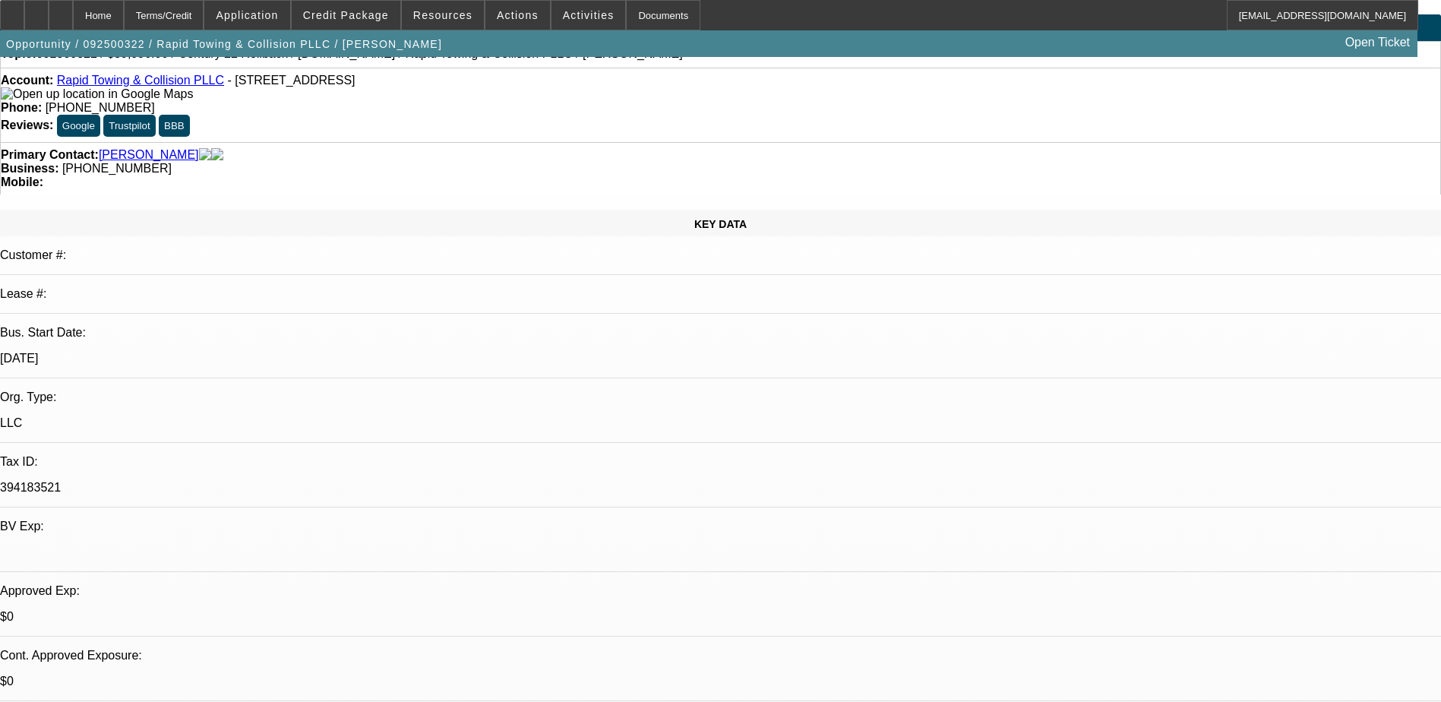
scroll to position [76, 0]
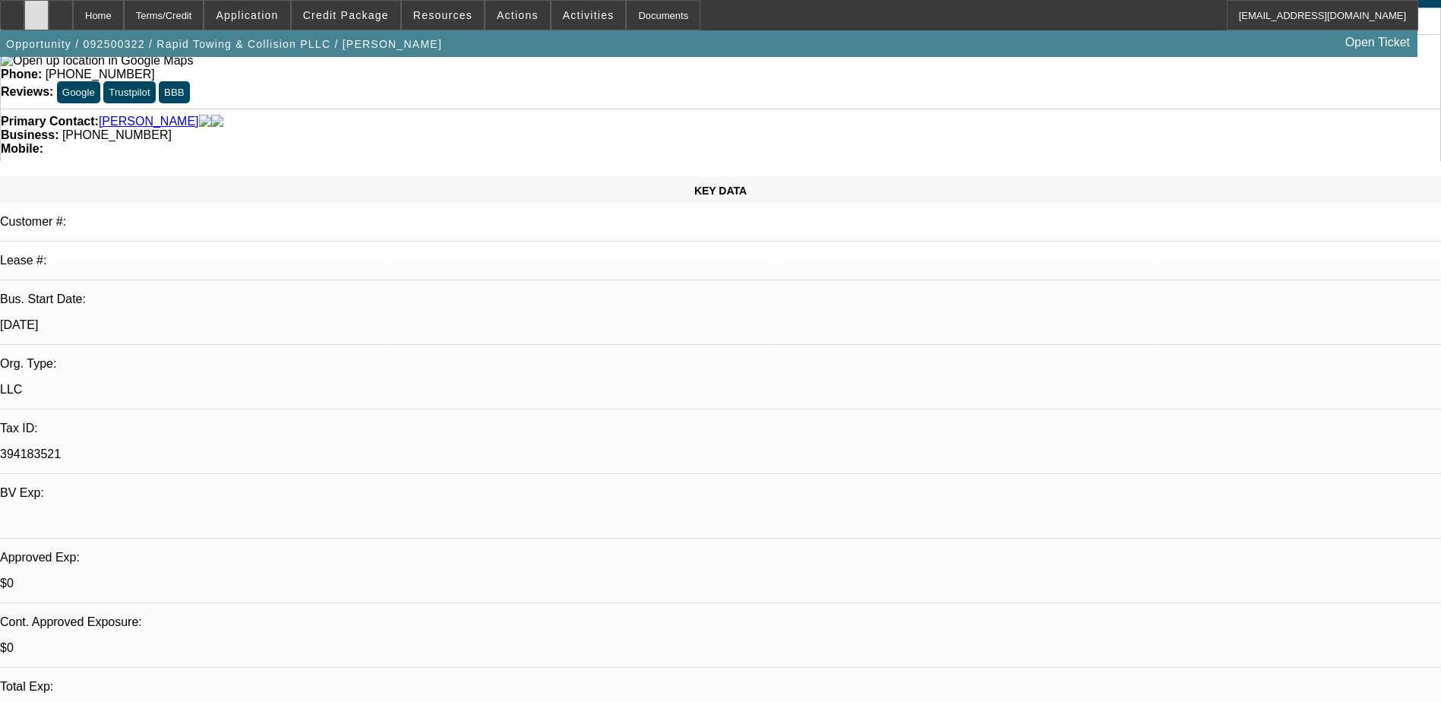
click at [36, 10] on icon at bounding box center [36, 10] width 0 height 0
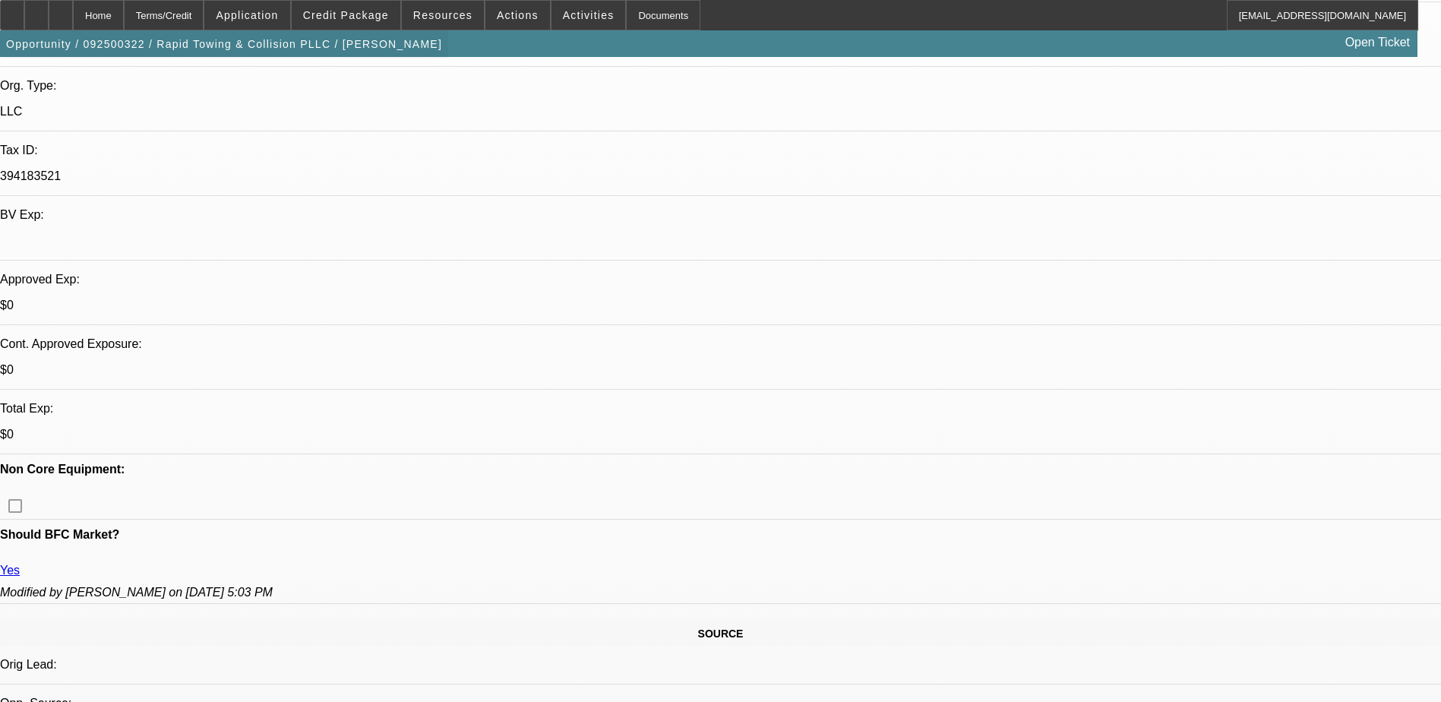
scroll to position [380, 0]
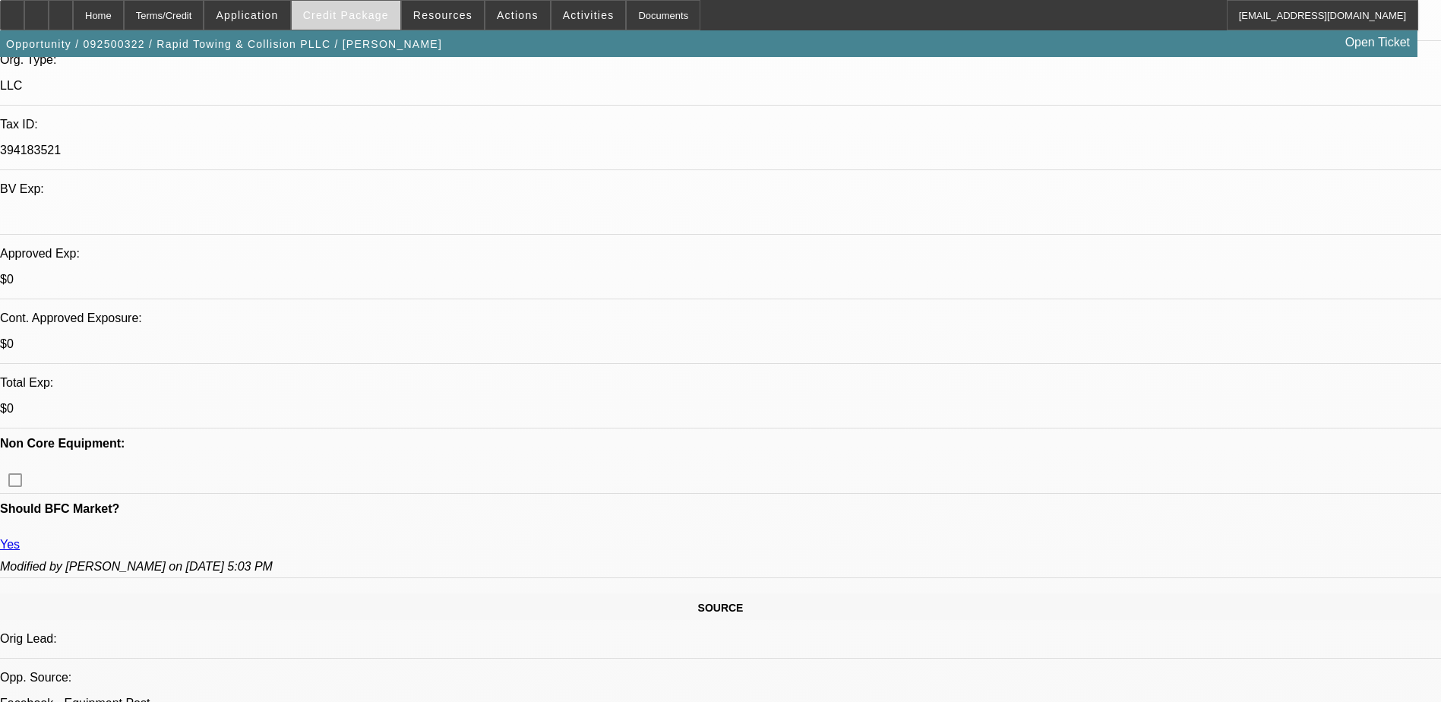
drag, startPoint x: 345, startPoint y: 17, endPoint x: 370, endPoint y: 14, distance: 25.3
click at [345, 17] on span "Credit Package" at bounding box center [346, 15] width 86 height 12
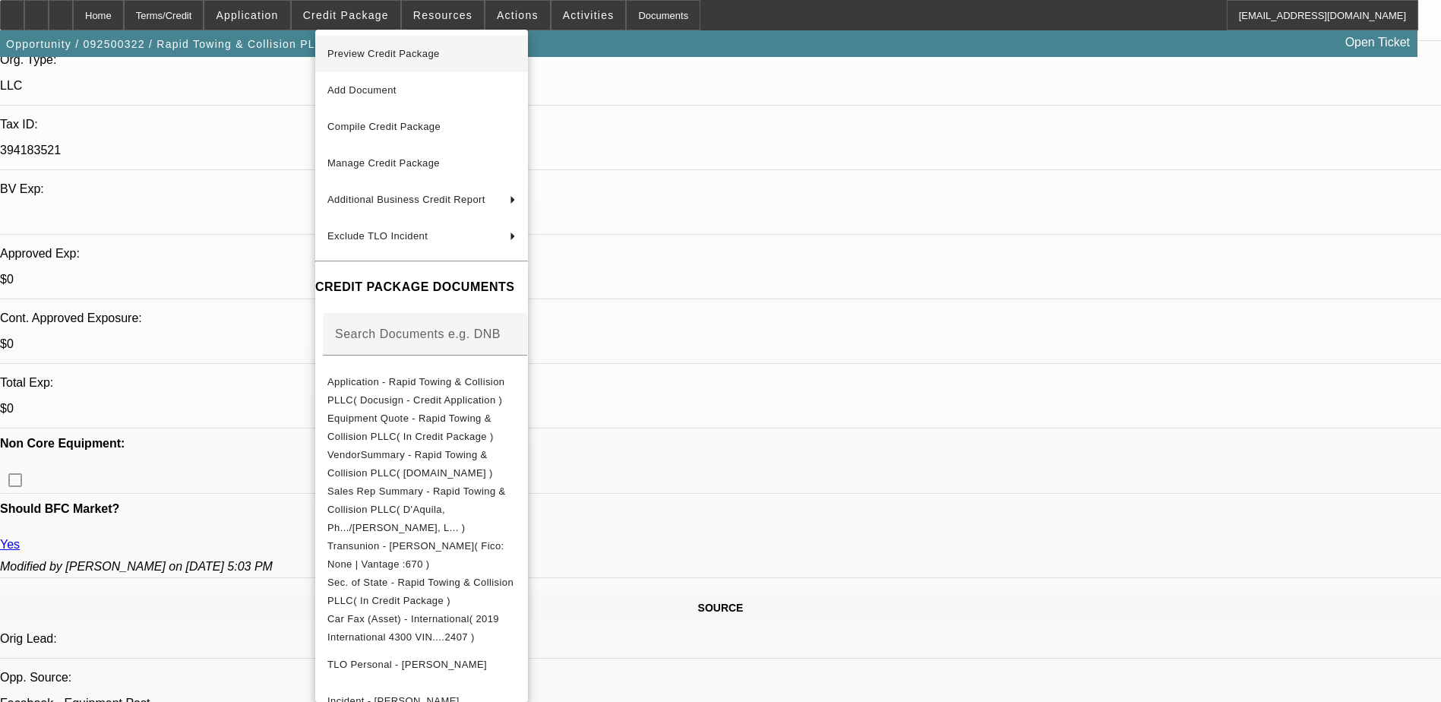
click at [467, 54] on span "Preview Credit Package" at bounding box center [422, 54] width 188 height 18
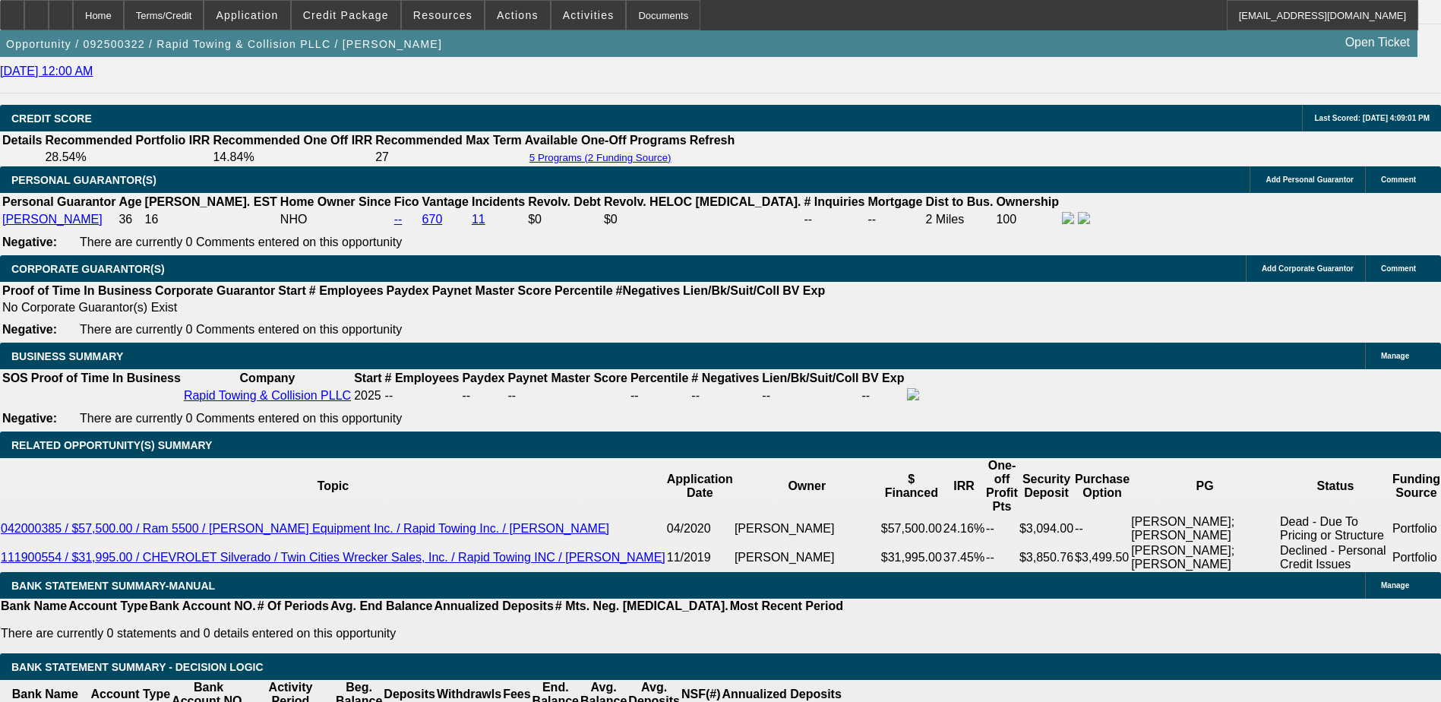
scroll to position [2128, 0]
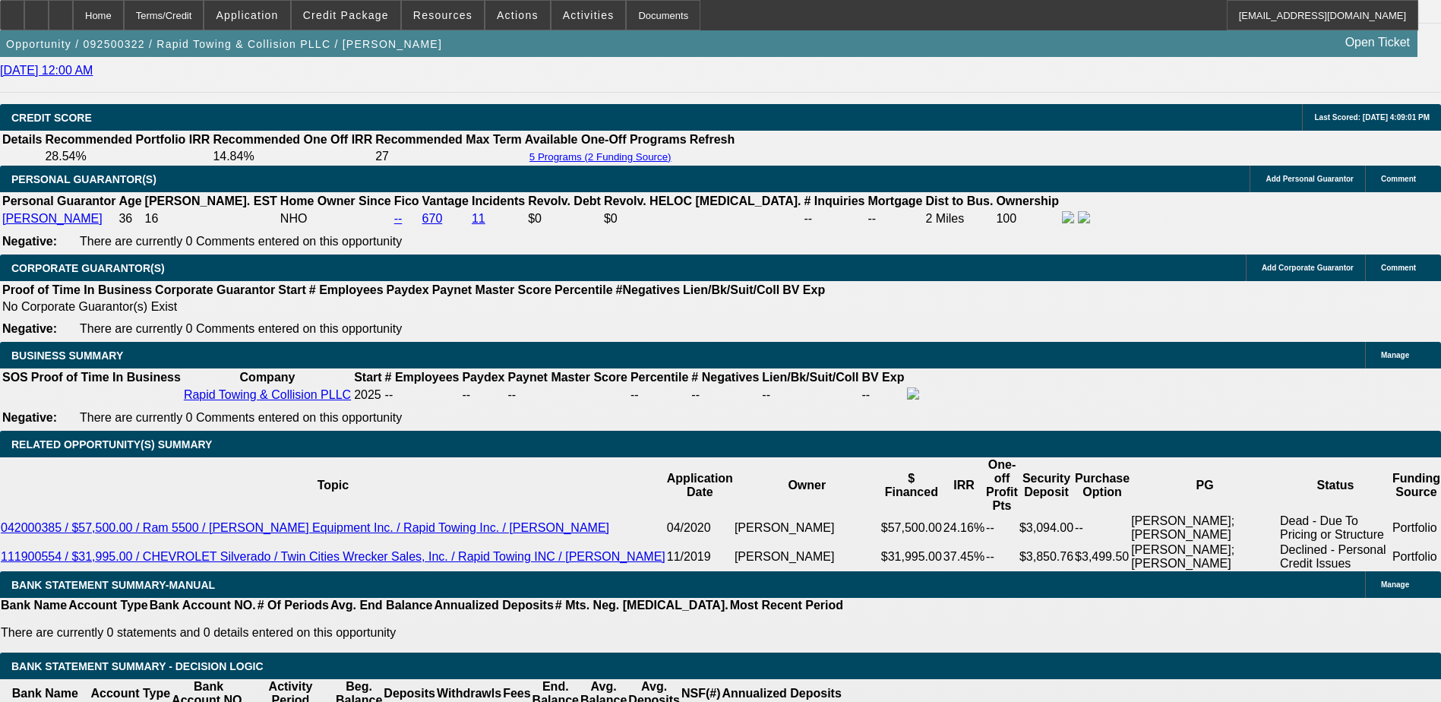
select select "0.15"
type input "$11,249.25"
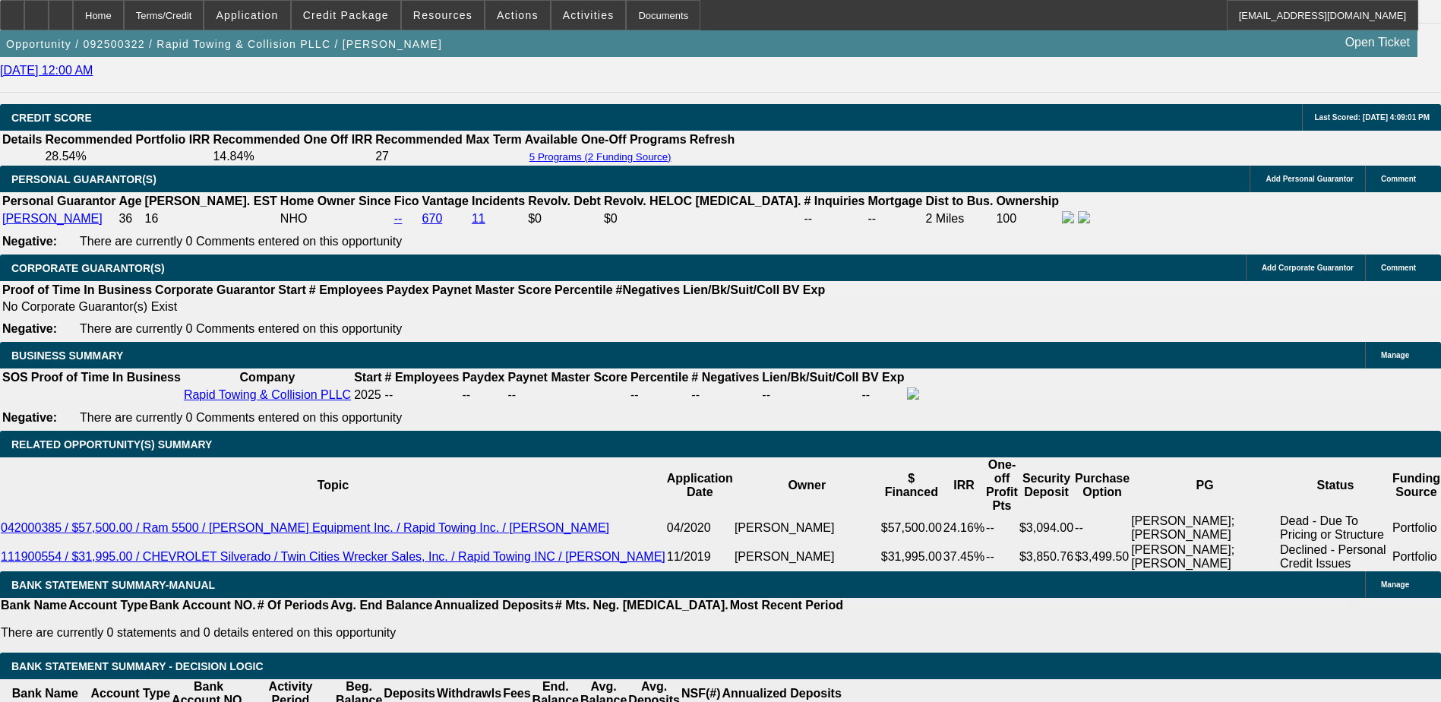
type input "UNKNOWN"
type input "$3,745.06"
type input "$1,872.53"
select select "0.2"
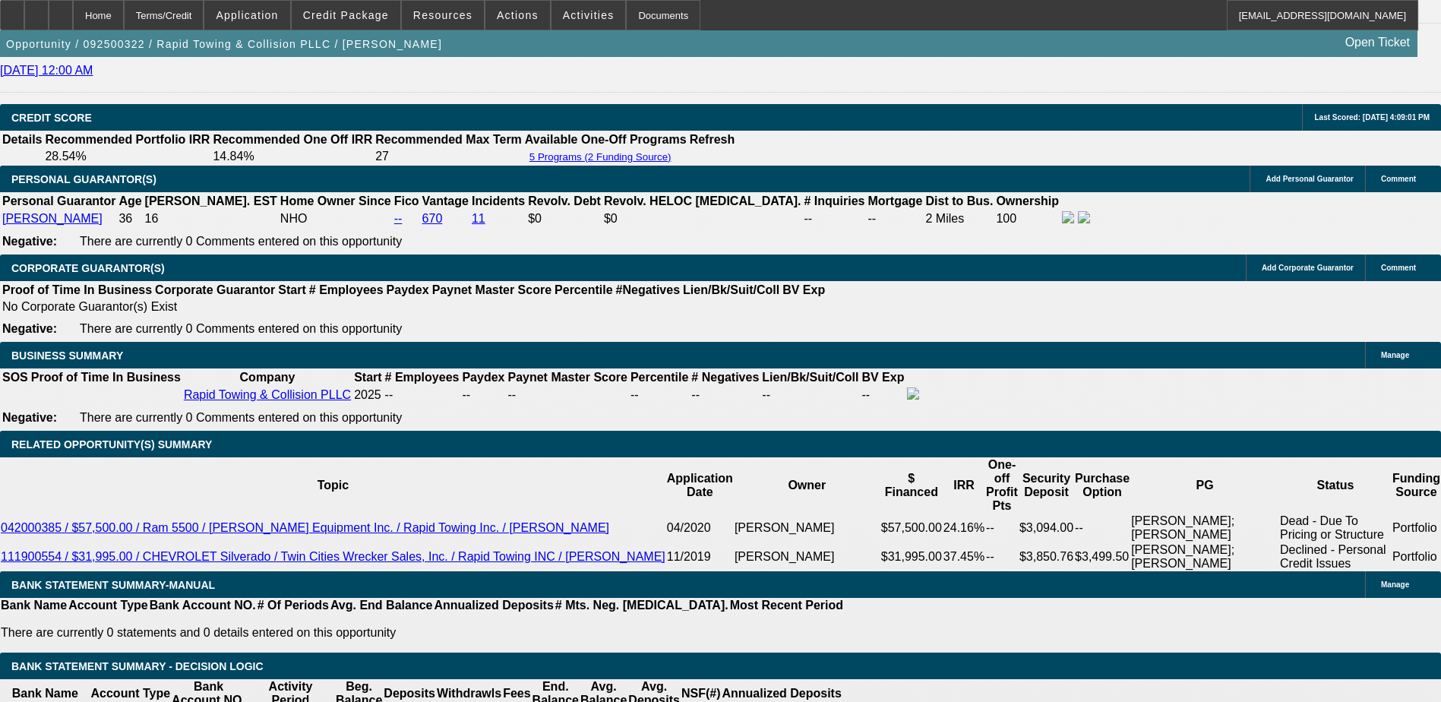
type input "$14,999.00"
type input "$3,524.76"
type input "$1,762.38"
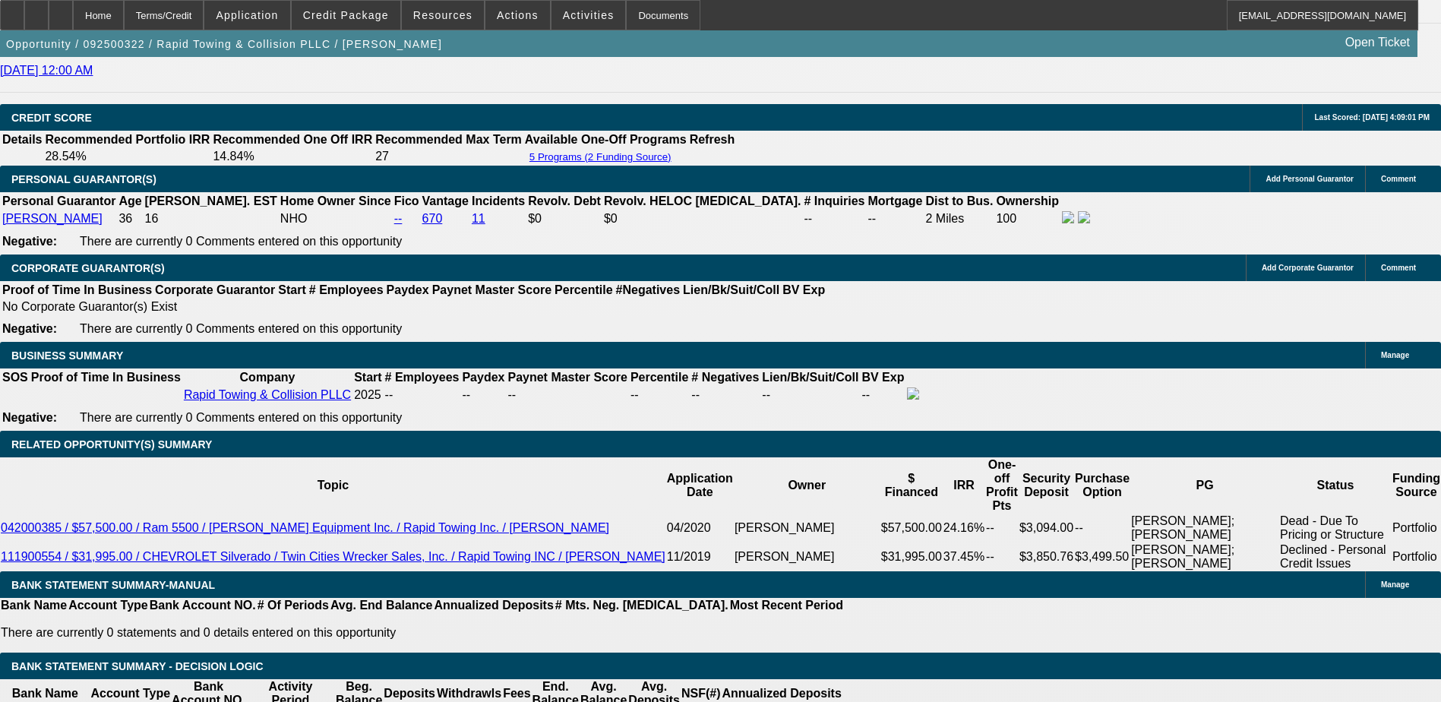
type input "$3,524.76"
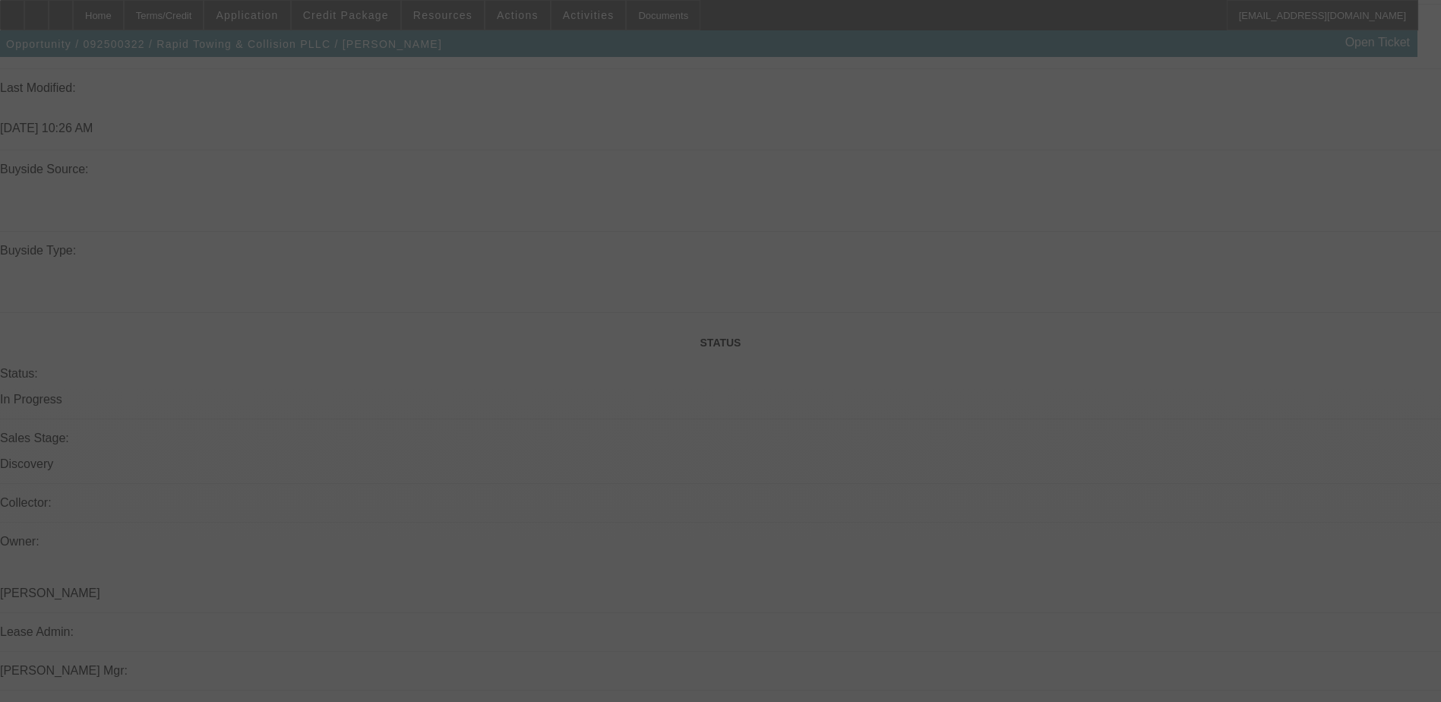
scroll to position [1596, 0]
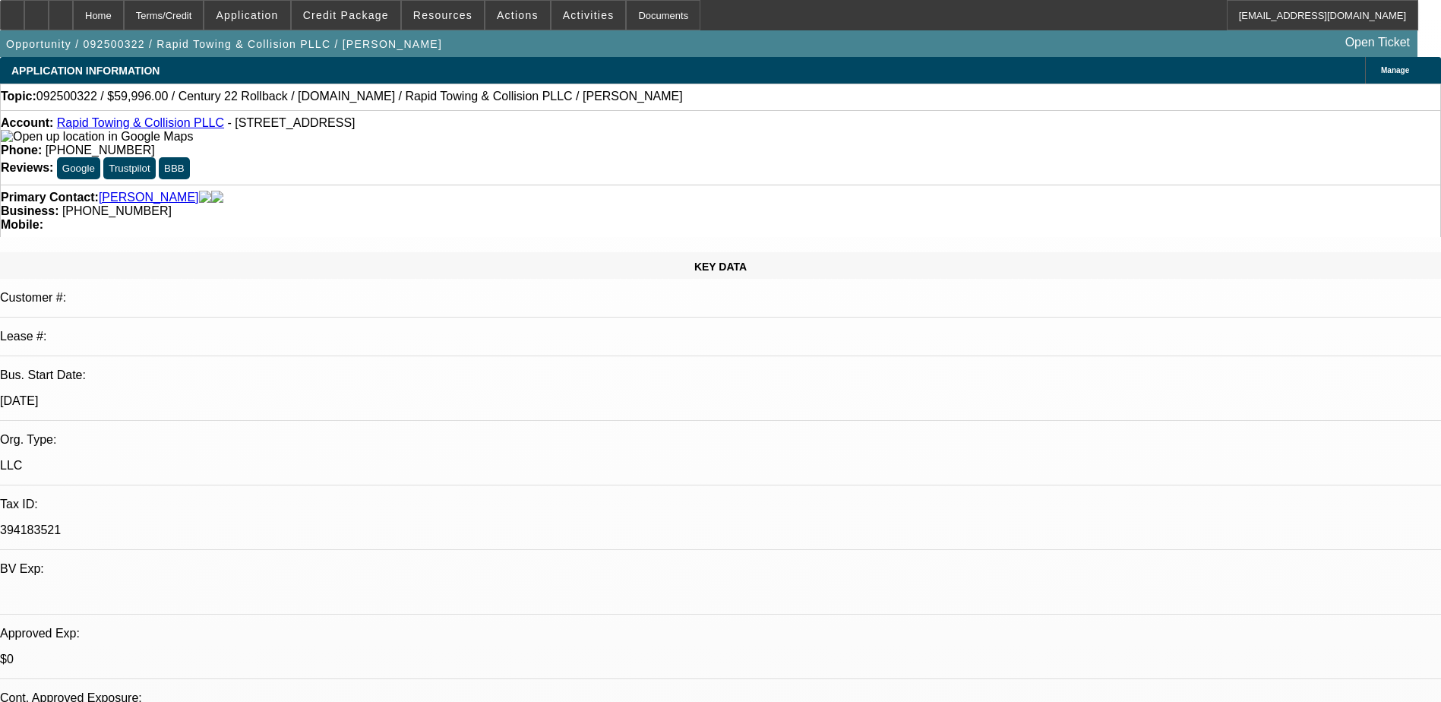
select select "0.2"
select select "2"
select select "0.1"
select select "0.2"
select select "2"
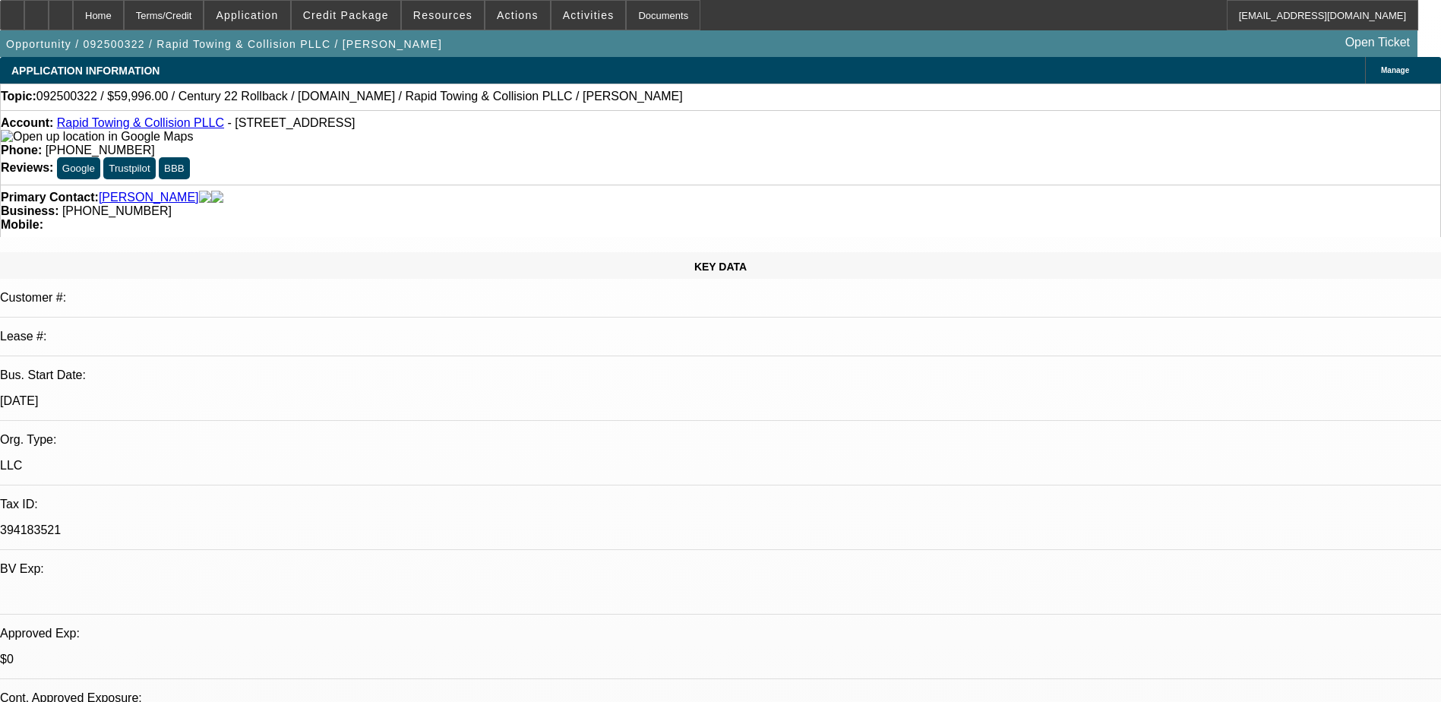
select select "0.1"
select select "1"
select select "2"
select select "4"
select select "1"
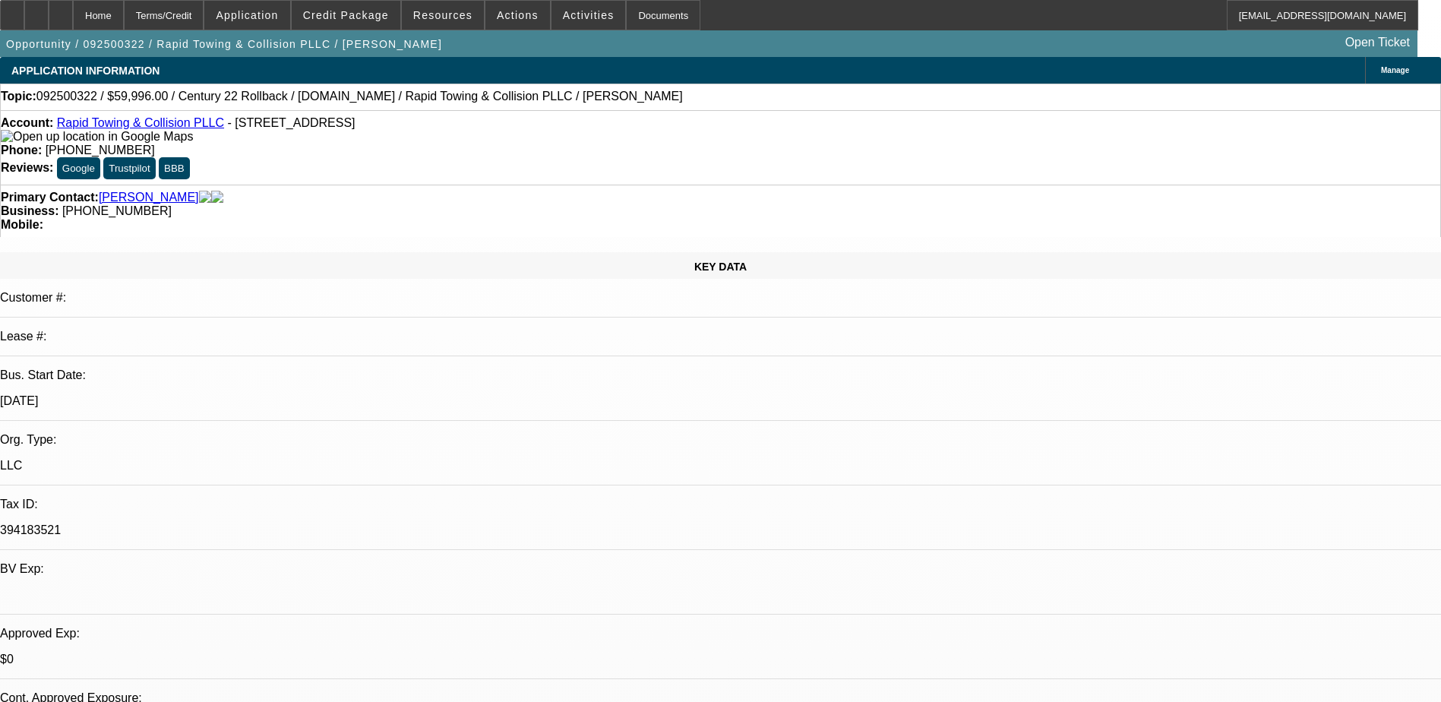
select select "2"
select select "4"
